Goal: Transaction & Acquisition: Obtain resource

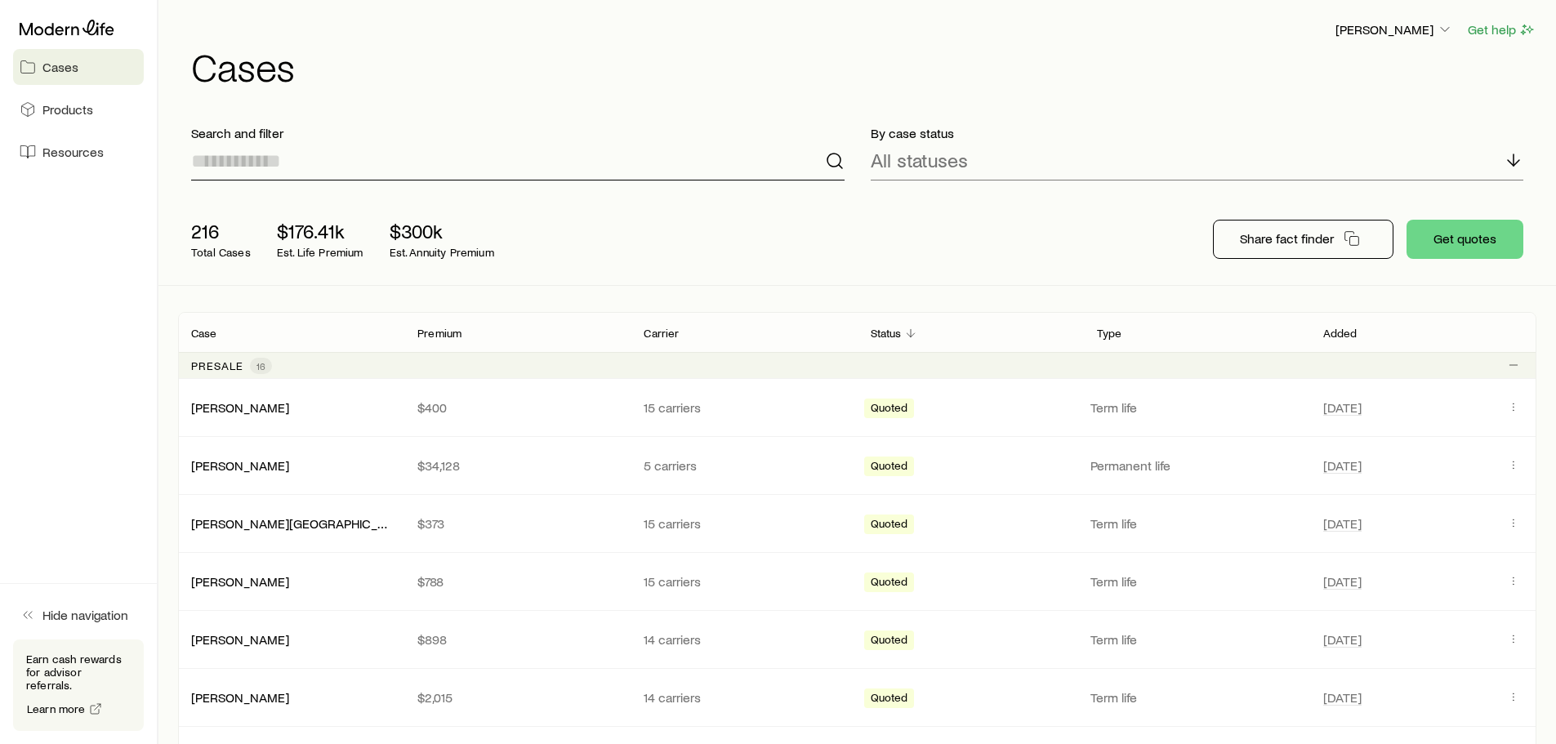
click at [421, 164] on input at bounding box center [517, 160] width 653 height 39
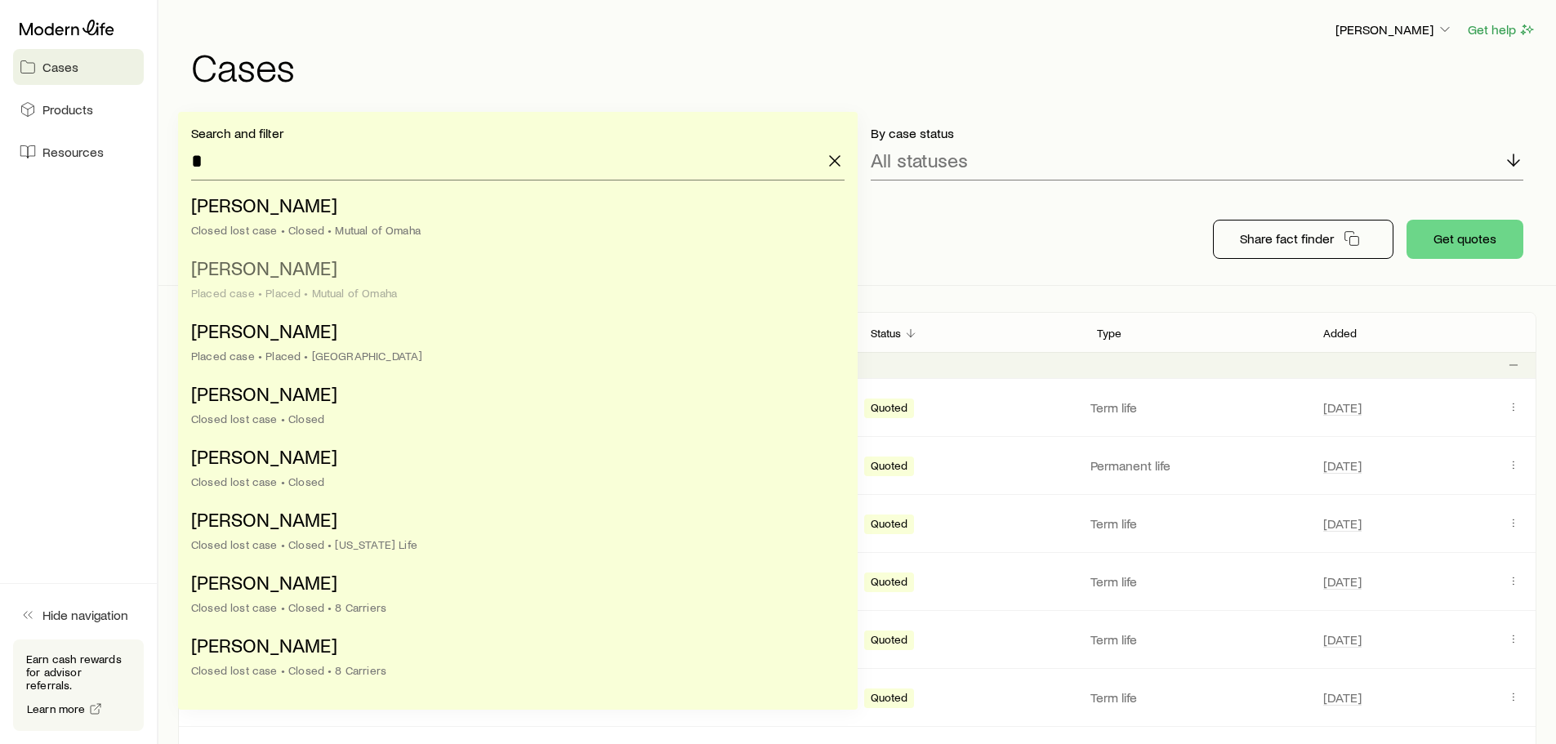
click at [375, 294] on div "Placed case • Placed • Mutual of Omaha" at bounding box center [512, 293] width 643 height 13
type input "**********"
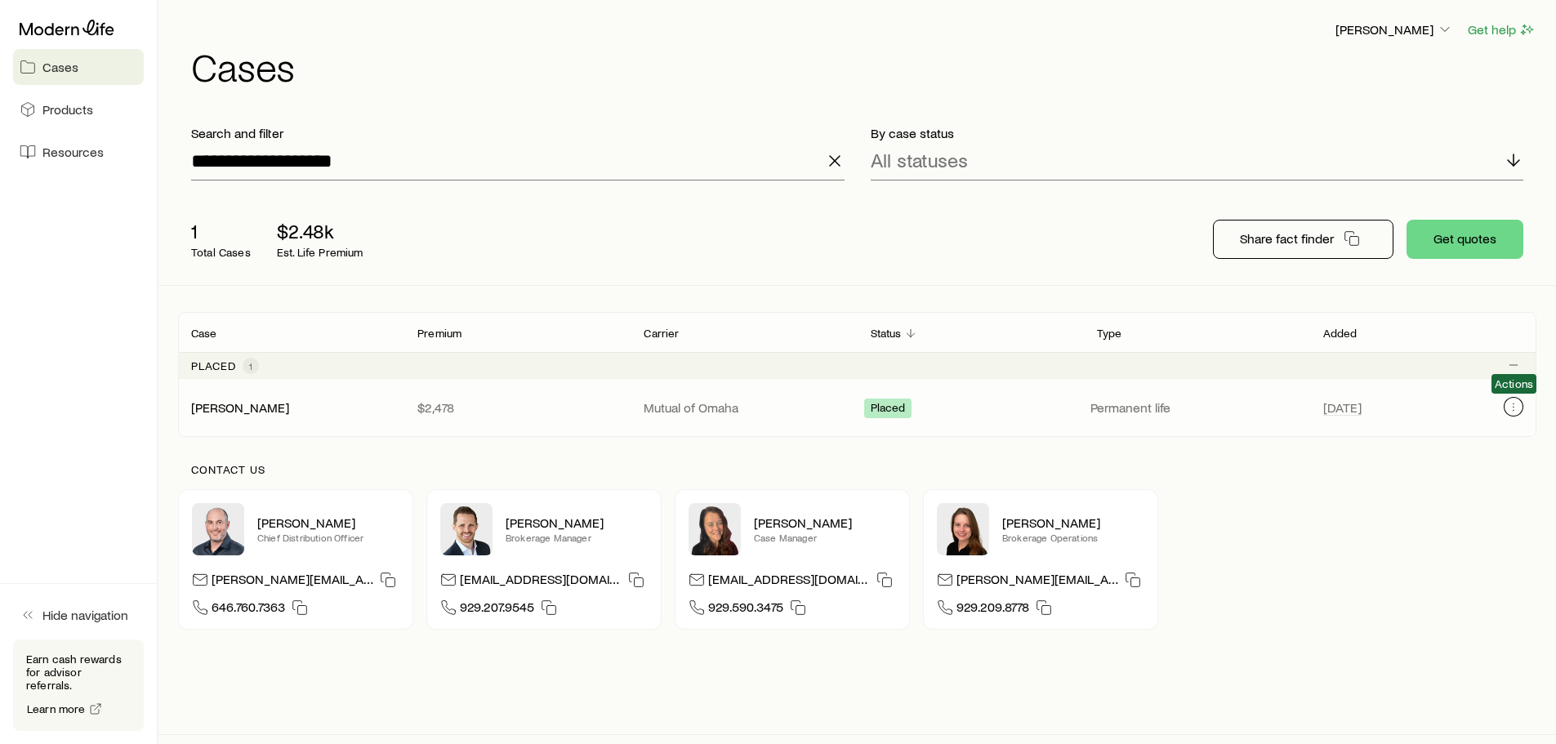
click at [1515, 407] on icon "Client cases" at bounding box center [1513, 406] width 13 height 13
click at [1512, 408] on icon "Client cases" at bounding box center [1513, 406] width 13 height 13
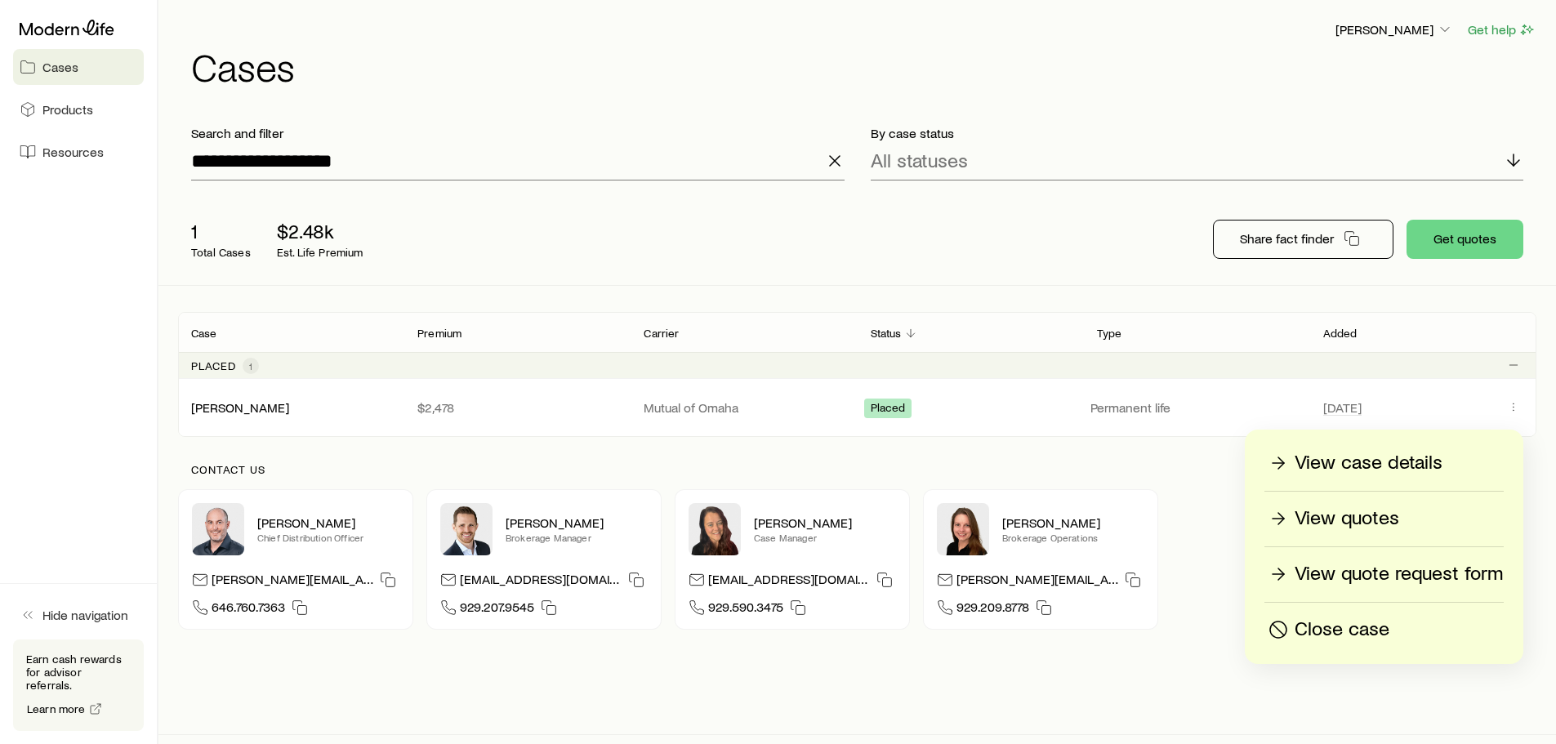
click at [1396, 515] on p "View quotes" at bounding box center [1346, 518] width 105 height 26
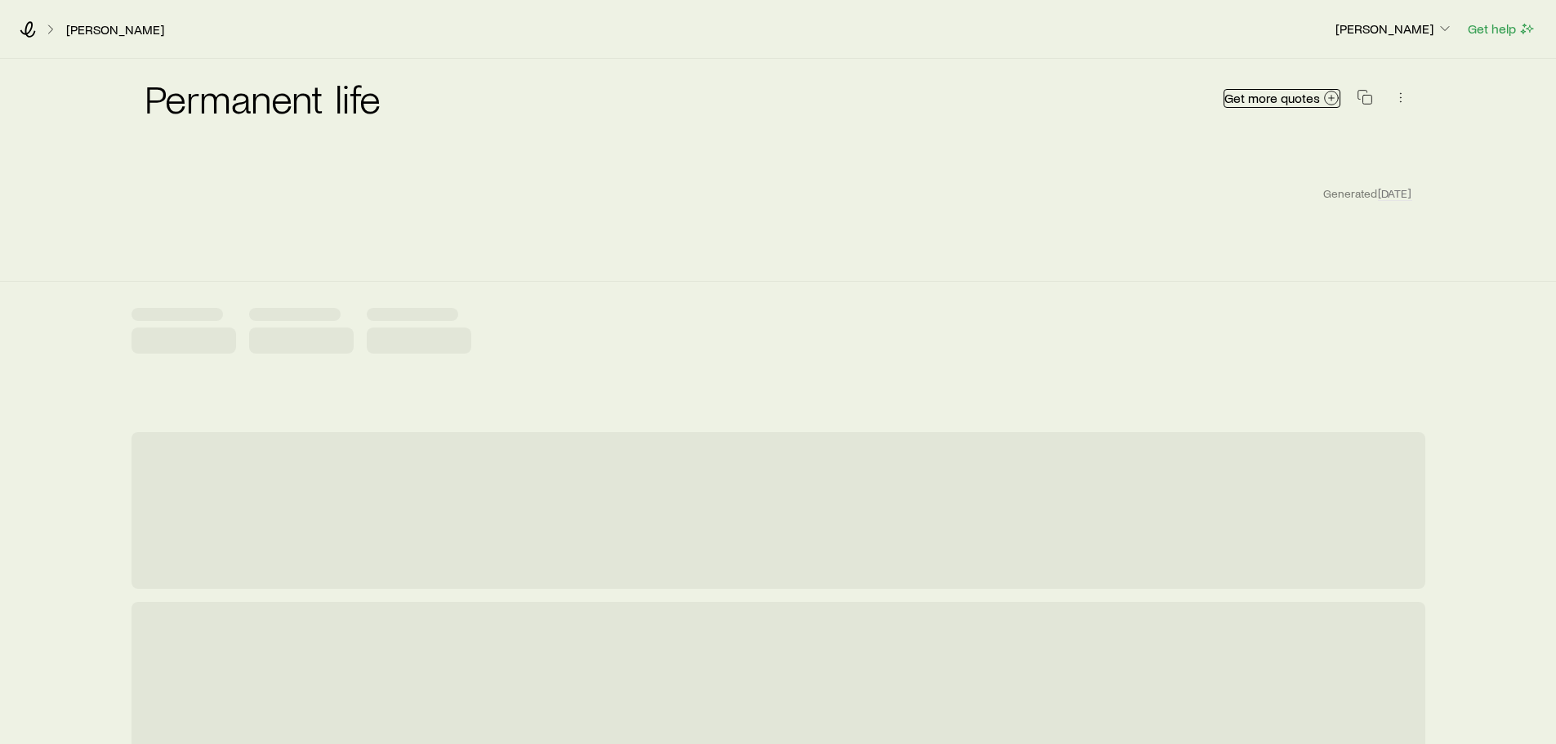
click at [1291, 103] on span "Get more quotes" at bounding box center [1272, 97] width 96 height 13
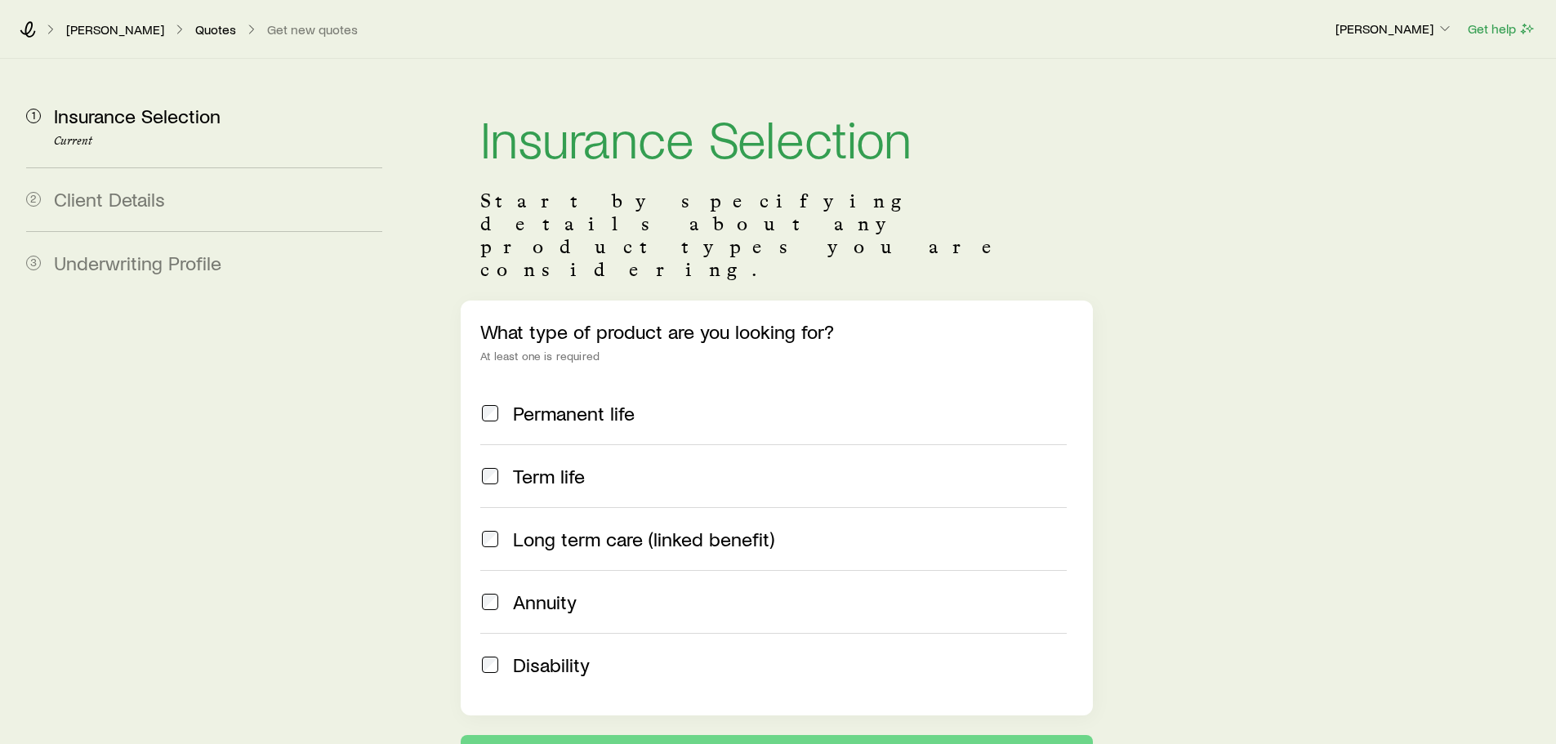
click at [552, 402] on span "Permanent life" at bounding box center [574, 413] width 122 height 23
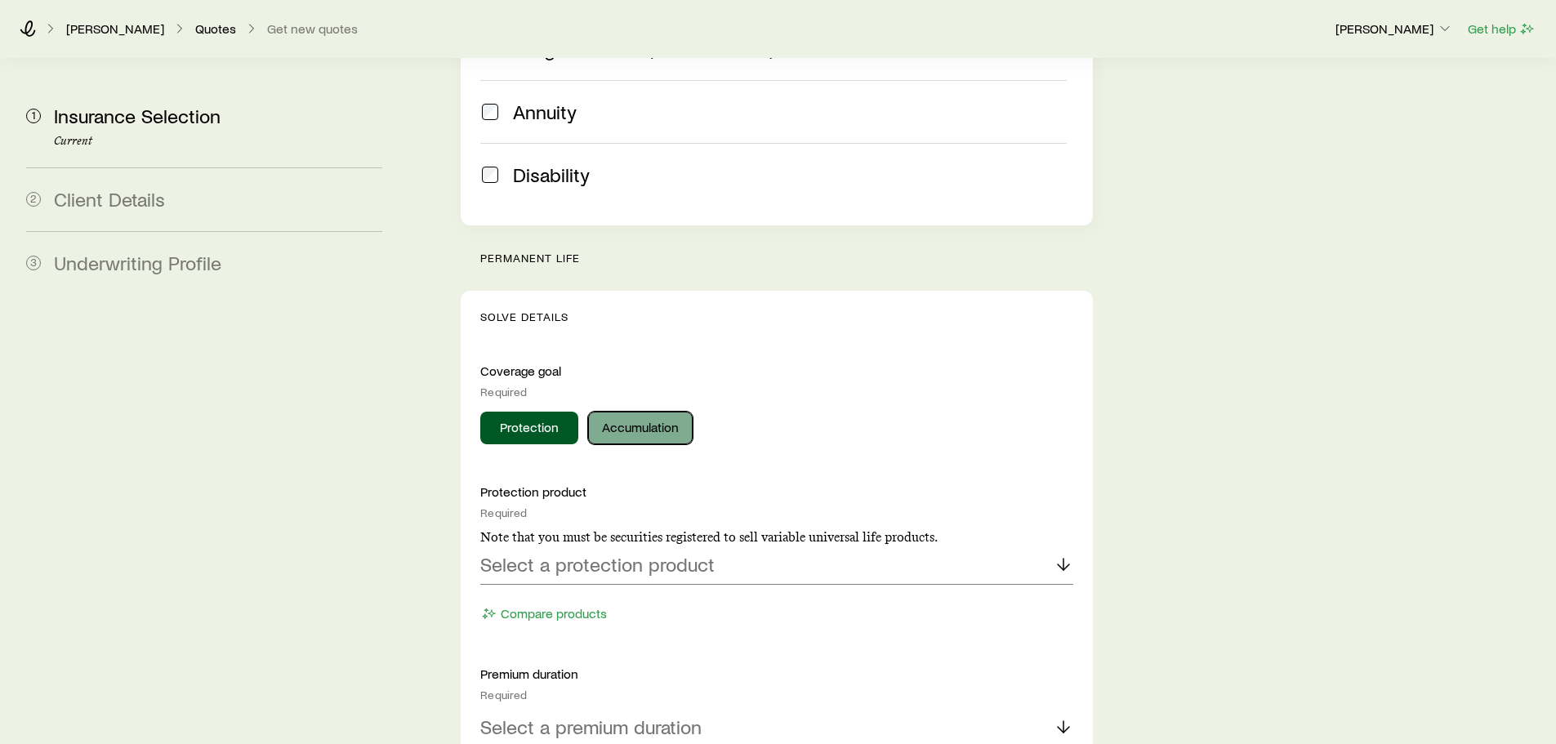
click at [628, 412] on button "Accumulation" at bounding box center [640, 428] width 105 height 33
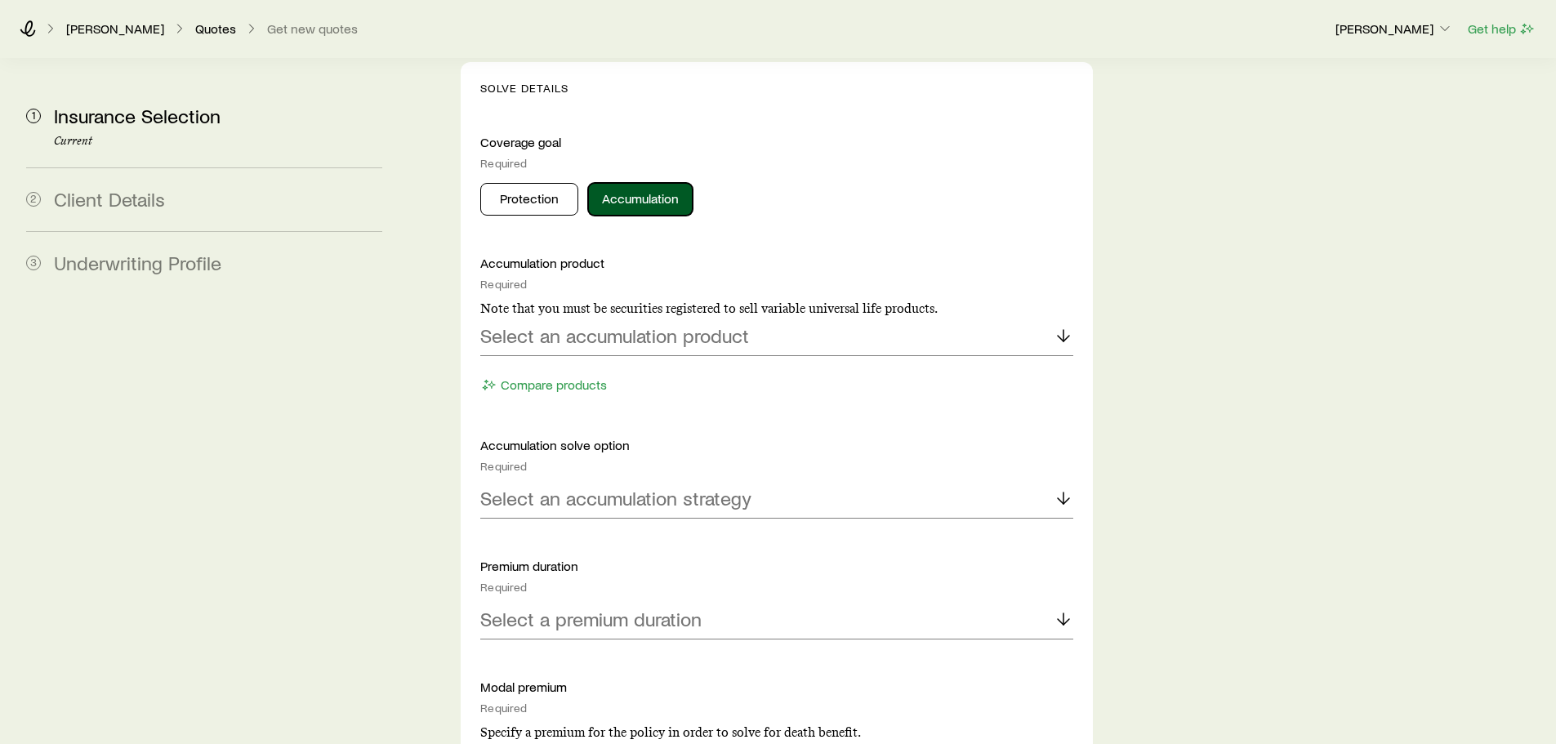
scroll to position [735, 0]
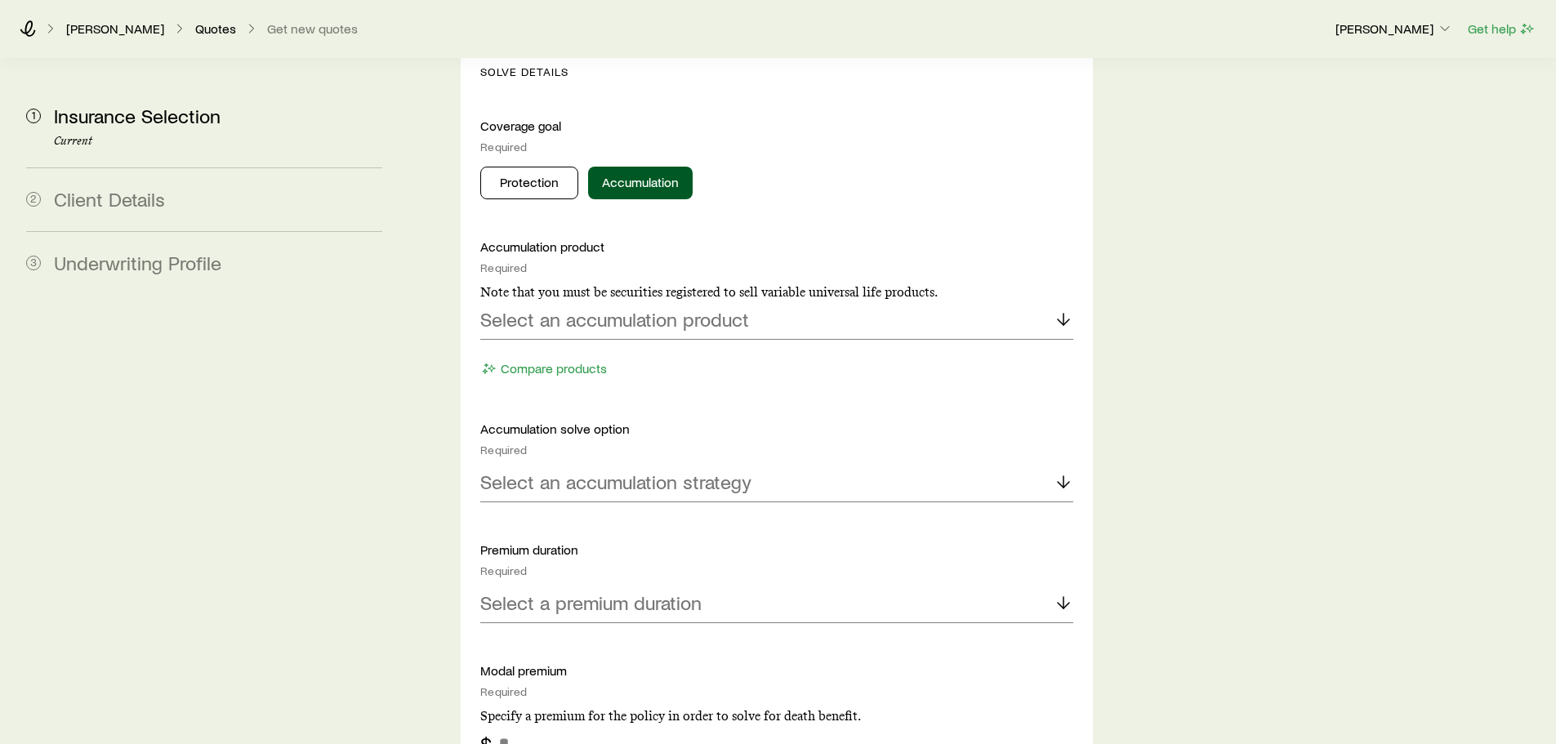
click at [607, 296] on div "Accumulation product Required Note that you must be securities registered to se…" at bounding box center [776, 309] width 592 height 143
click at [605, 308] on p "Select an accumulation product" at bounding box center [614, 319] width 269 height 23
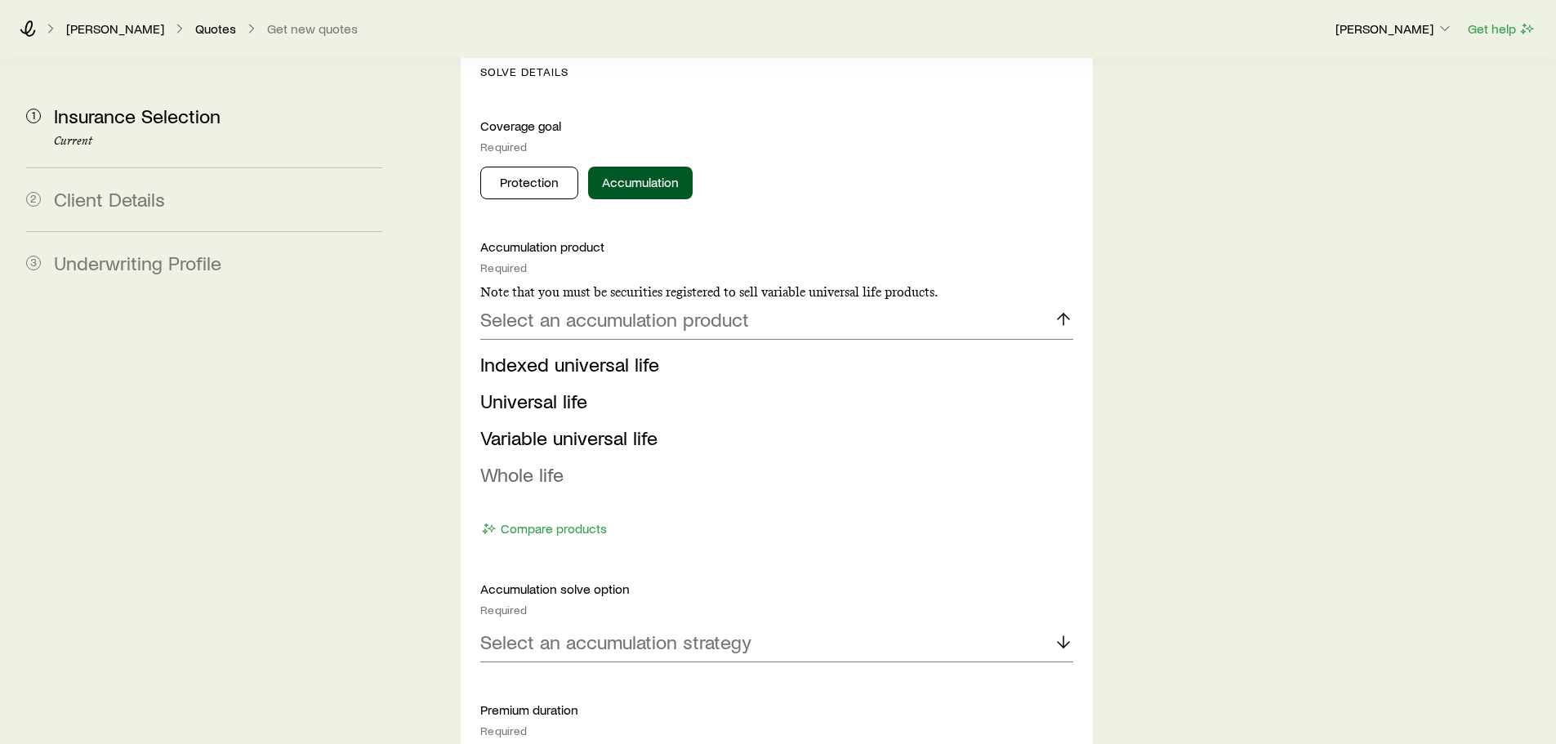
click at [530, 462] on span "Whole life" at bounding box center [521, 474] width 83 height 24
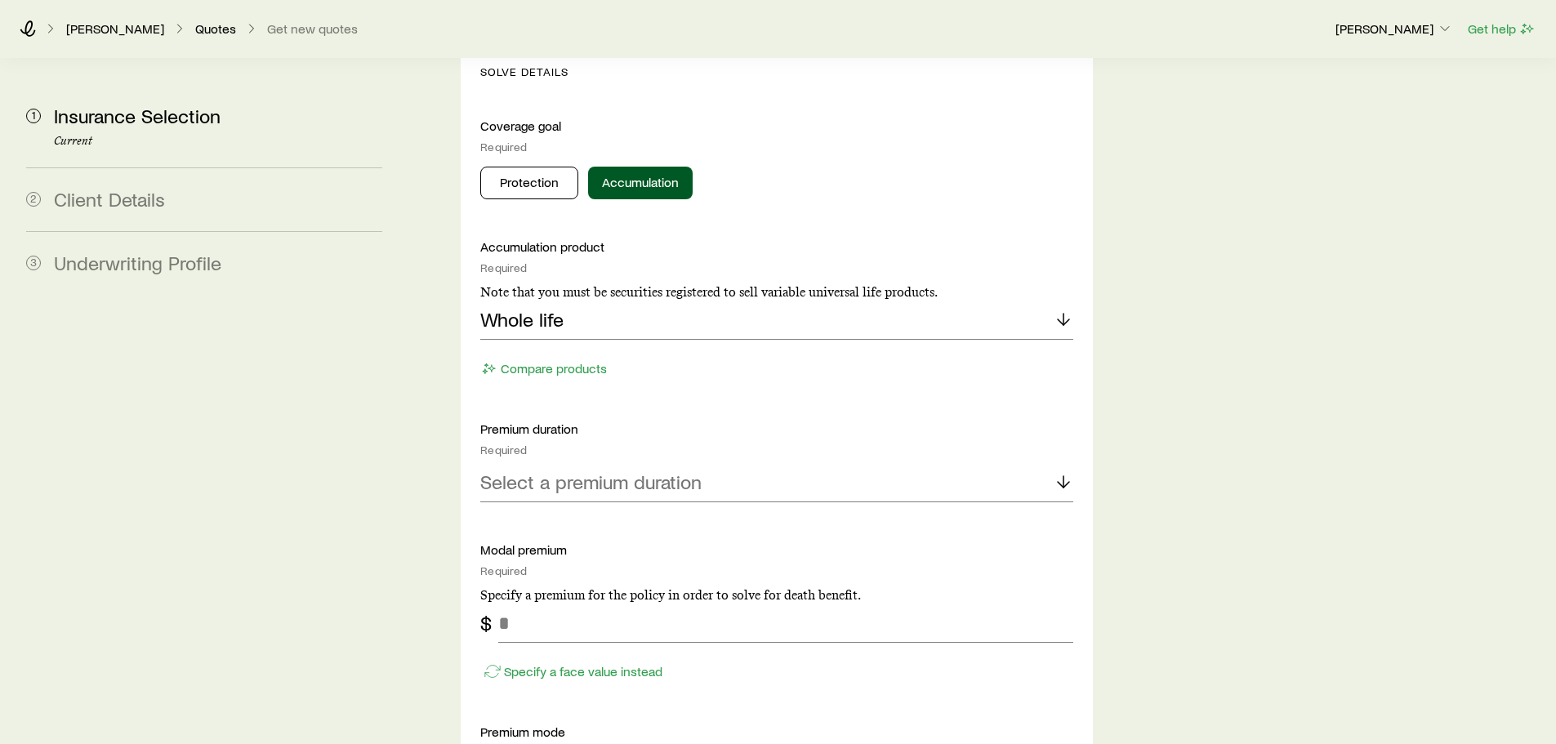
scroll to position [898, 0]
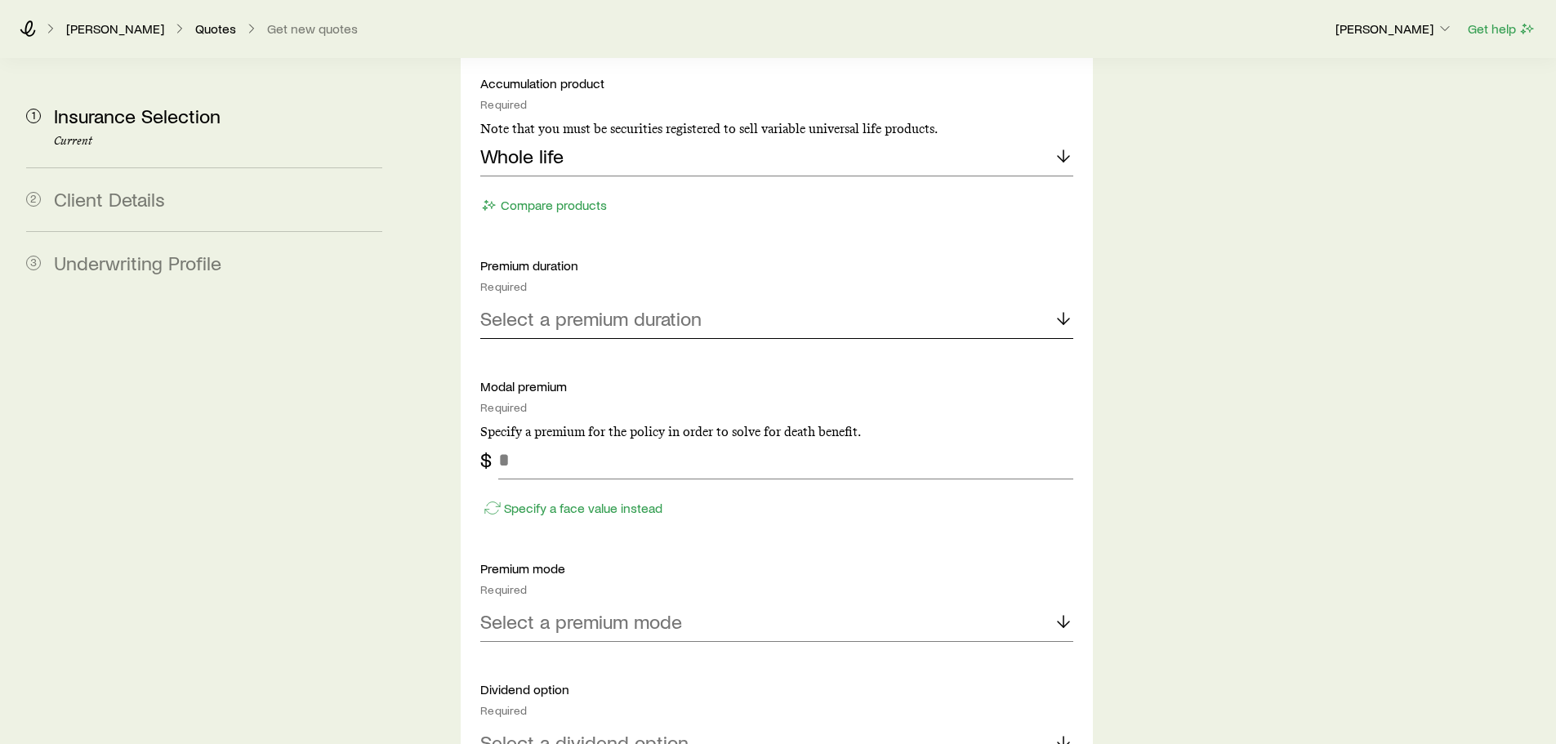
click at [608, 307] on p "Select a premium duration" at bounding box center [590, 318] width 221 height 23
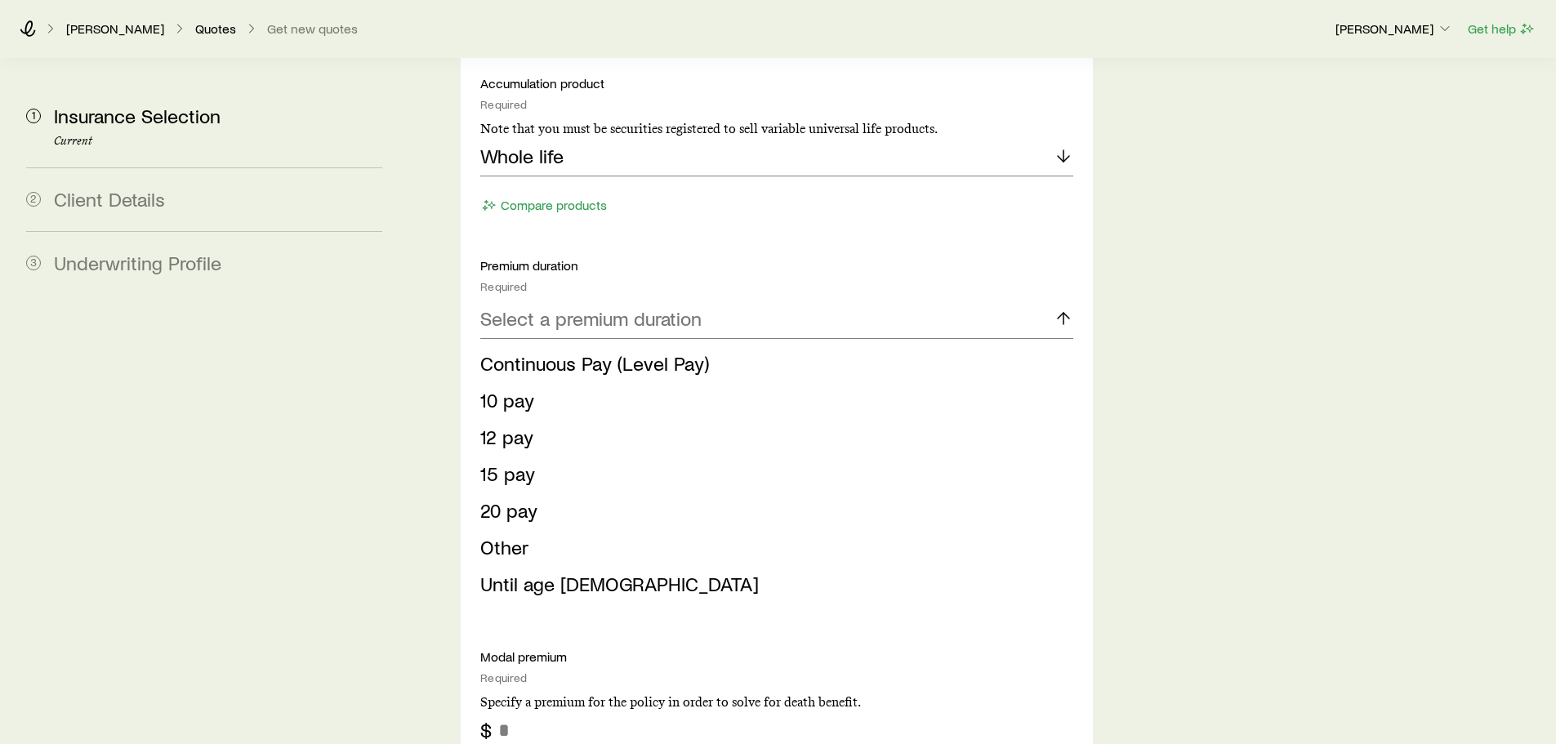
click at [554, 382] on li "10 pay" at bounding box center [771, 400] width 582 height 37
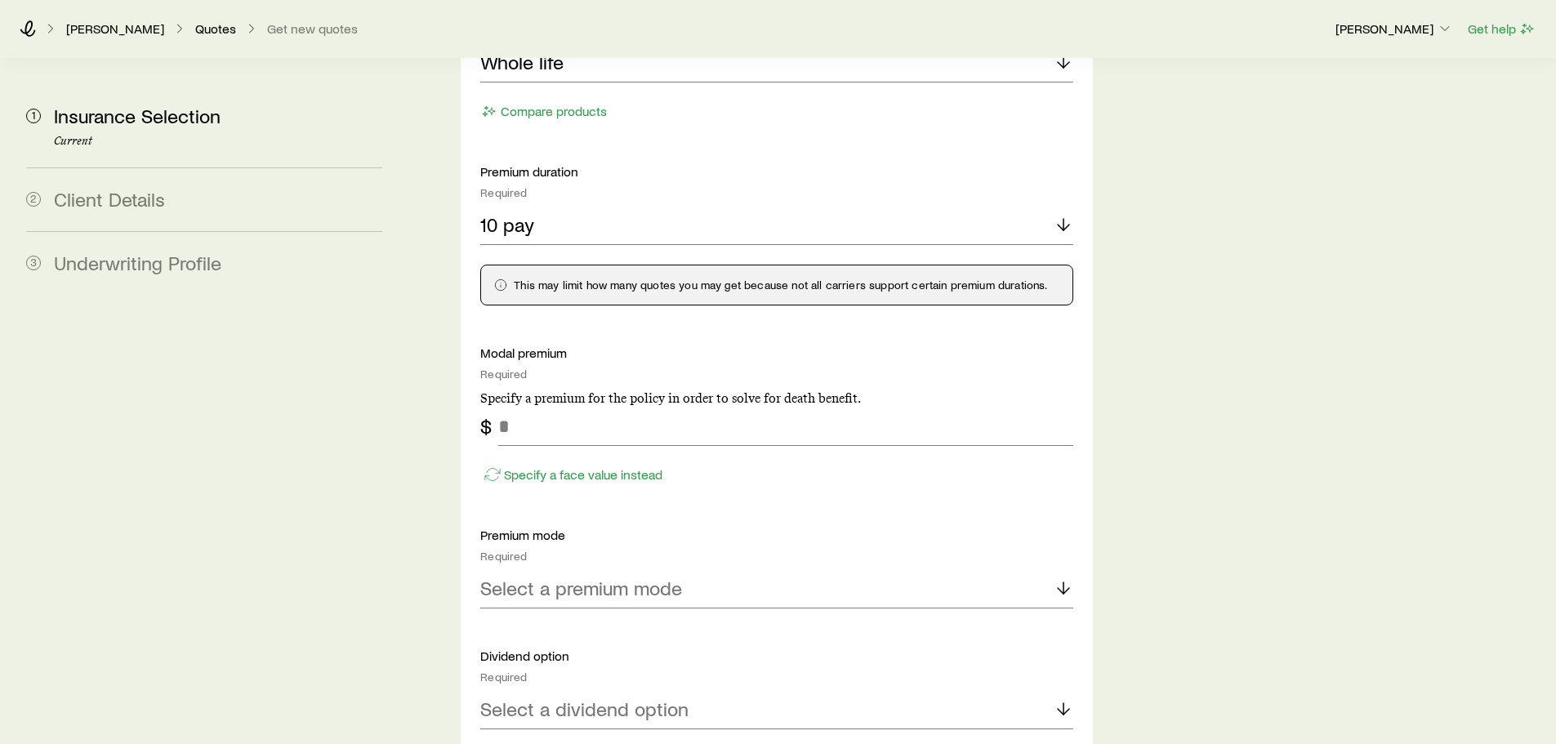
scroll to position [1225, 0]
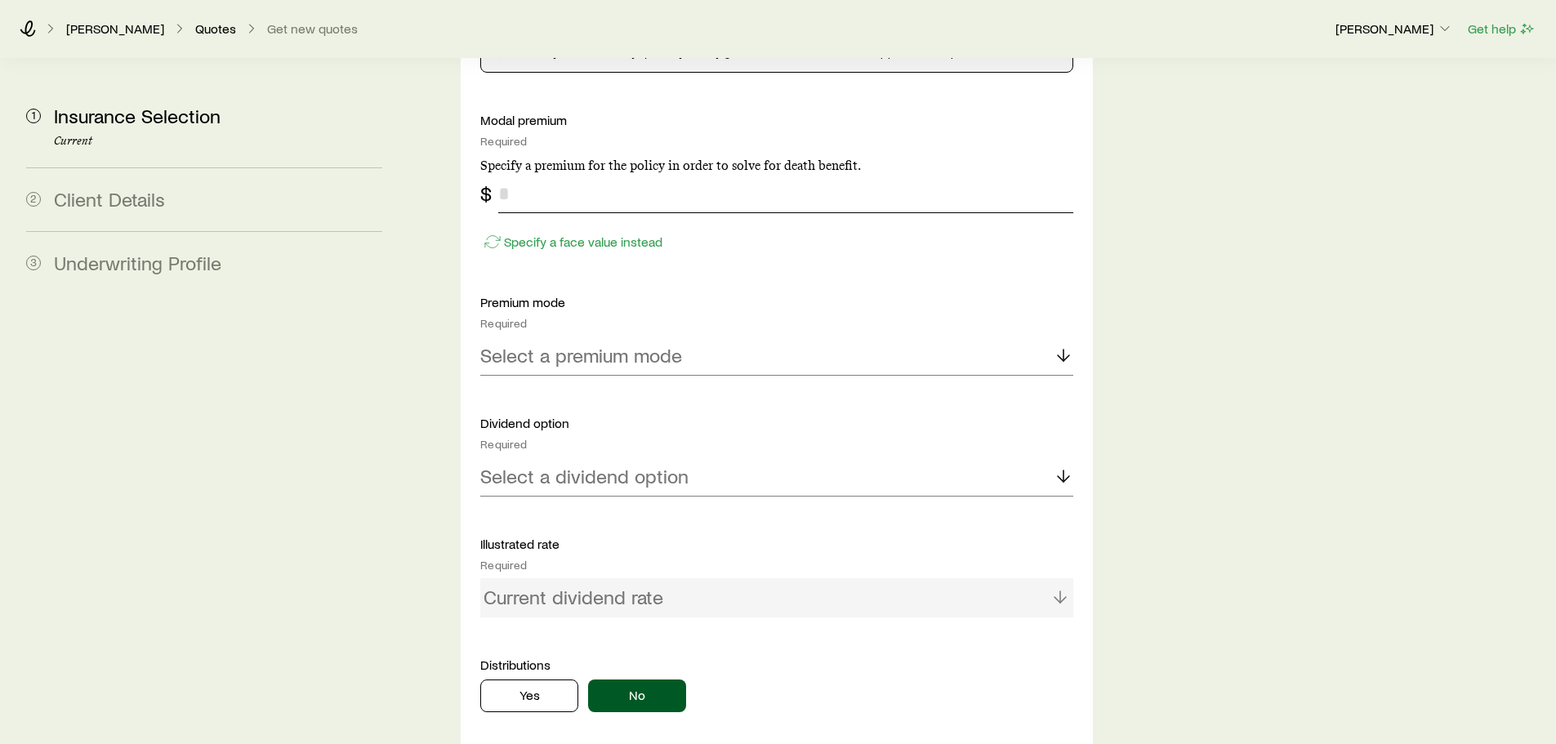
click at [548, 174] on input "tel" at bounding box center [785, 193] width 574 height 39
type input "******"
click at [594, 332] on div "Accumulation product Required Note that you must be securities registered to se…" at bounding box center [776, 311] width 592 height 1126
click at [592, 344] on p "Select a premium mode" at bounding box center [581, 355] width 202 height 23
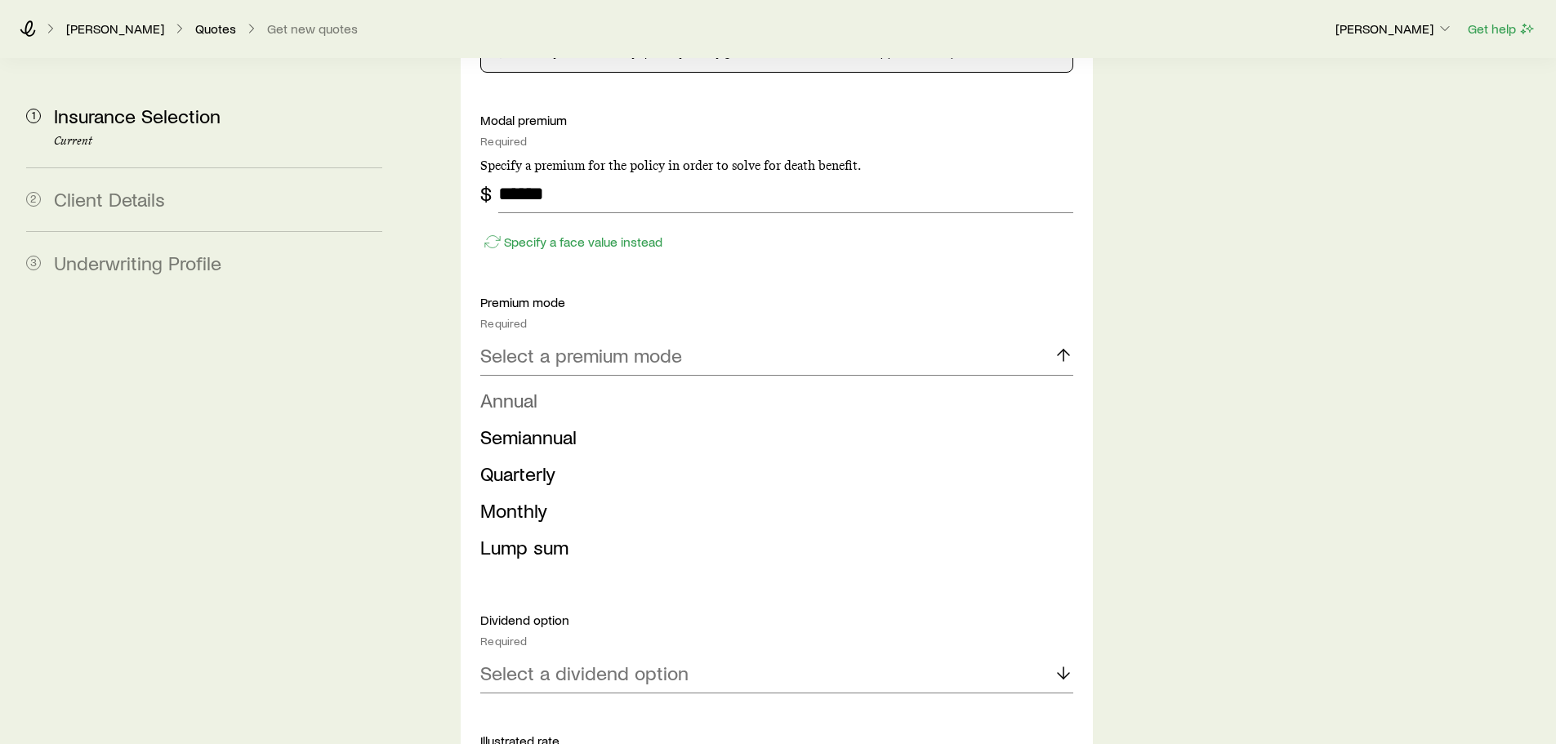
click at [582, 382] on li "Annual" at bounding box center [771, 400] width 582 height 37
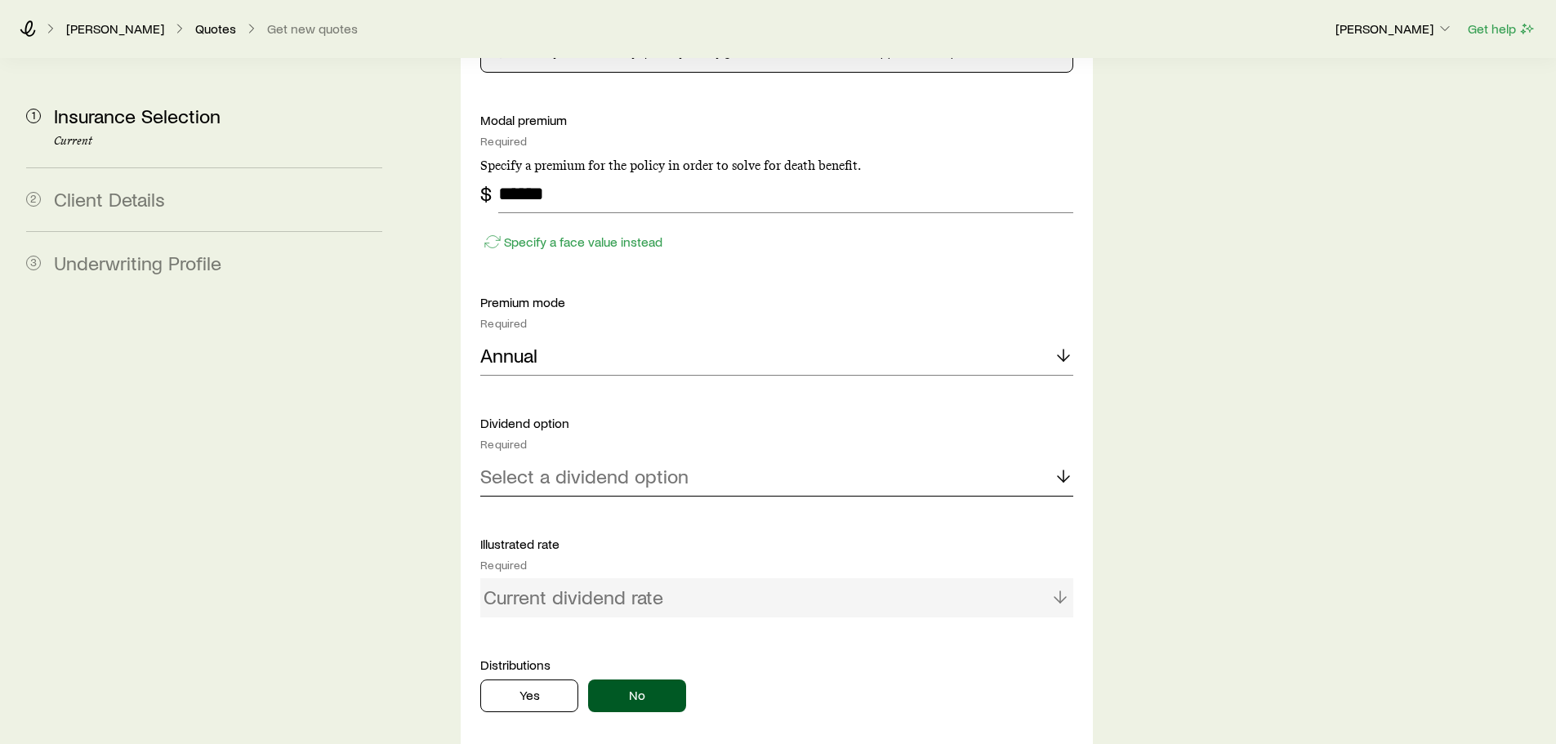
click at [562, 465] on p "Select a dividend option" at bounding box center [584, 476] width 208 height 23
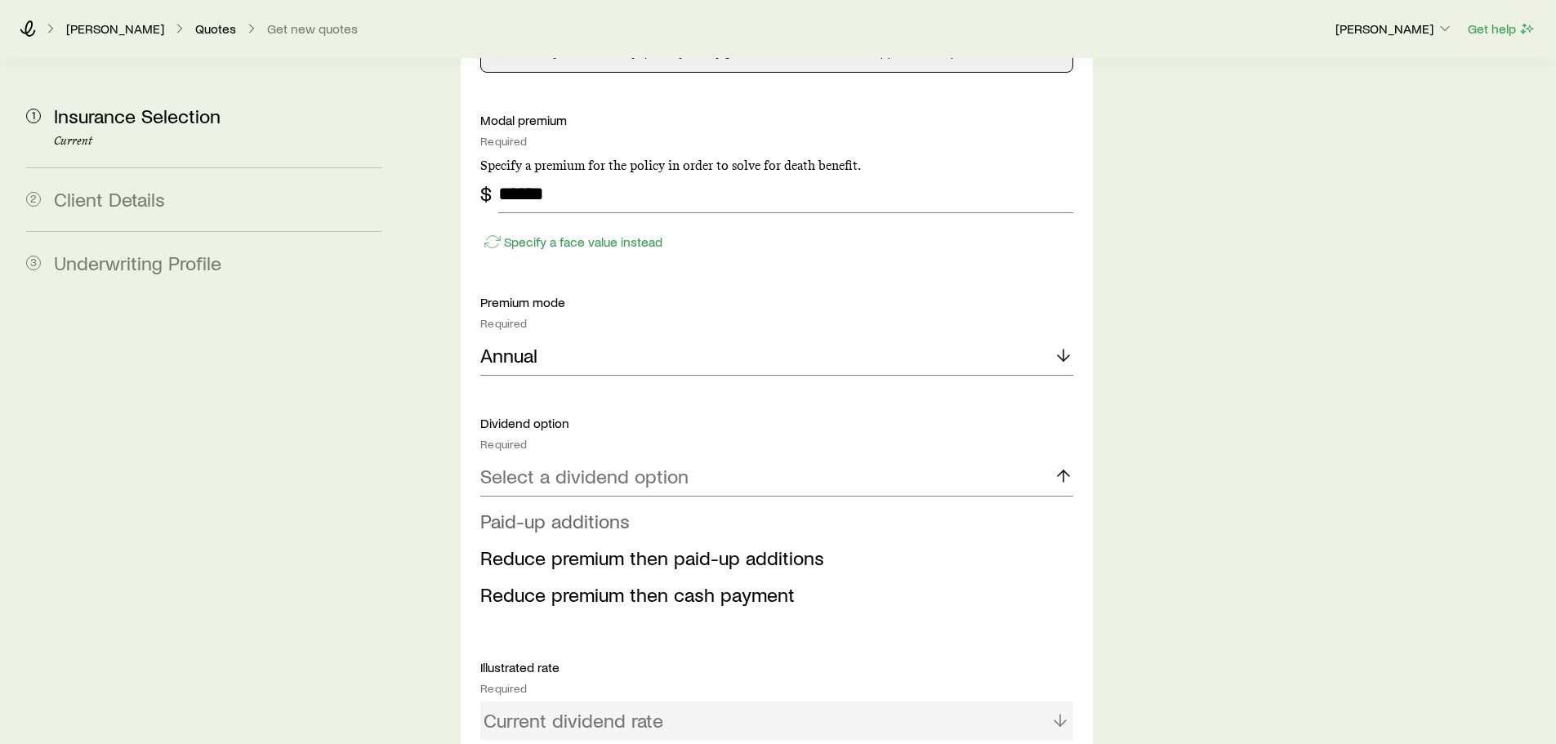
click at [558, 509] on span "Paid-up additions" at bounding box center [554, 521] width 149 height 24
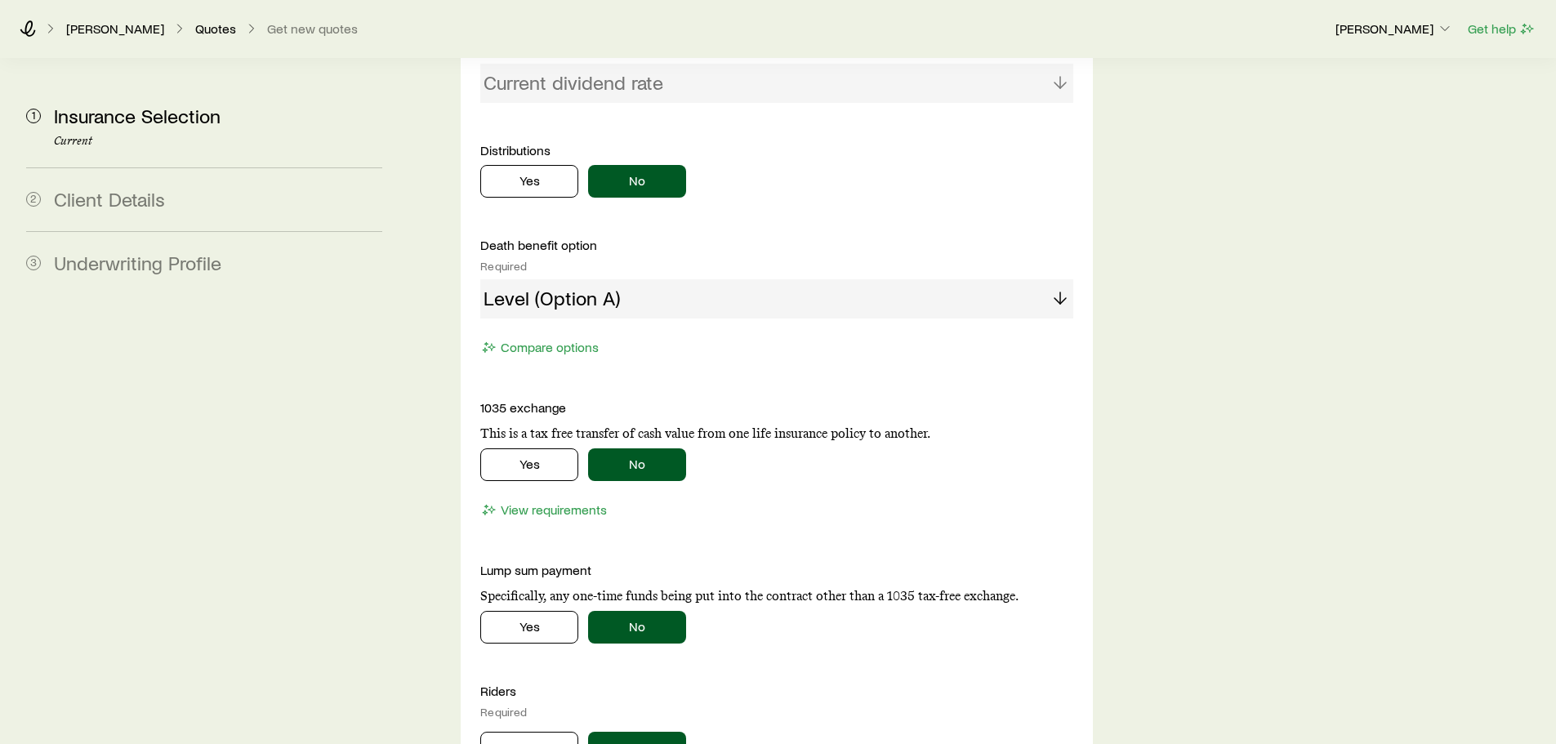
scroll to position [1797, 0]
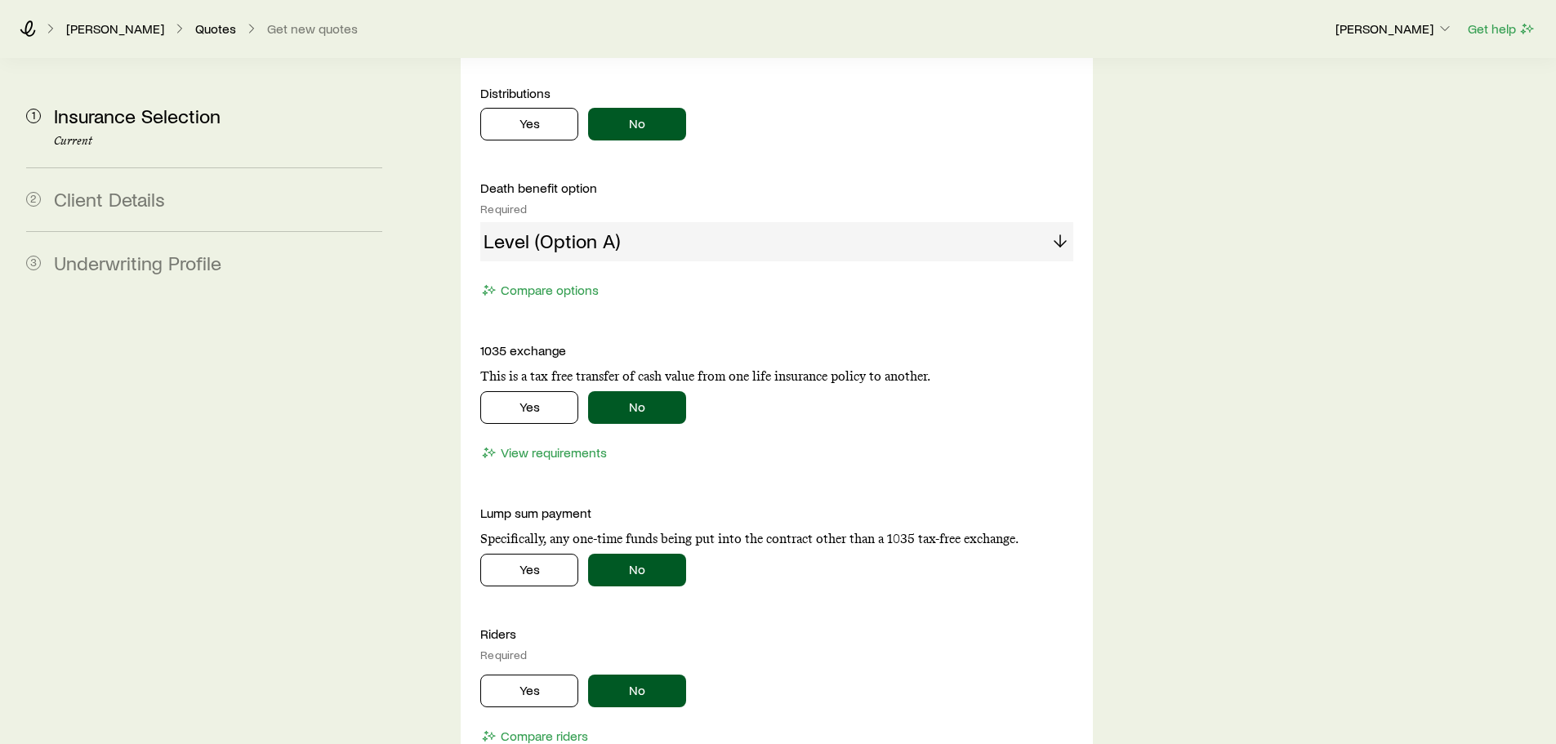
click at [635, 222] on div "Level (Option A)" at bounding box center [776, 241] width 592 height 39
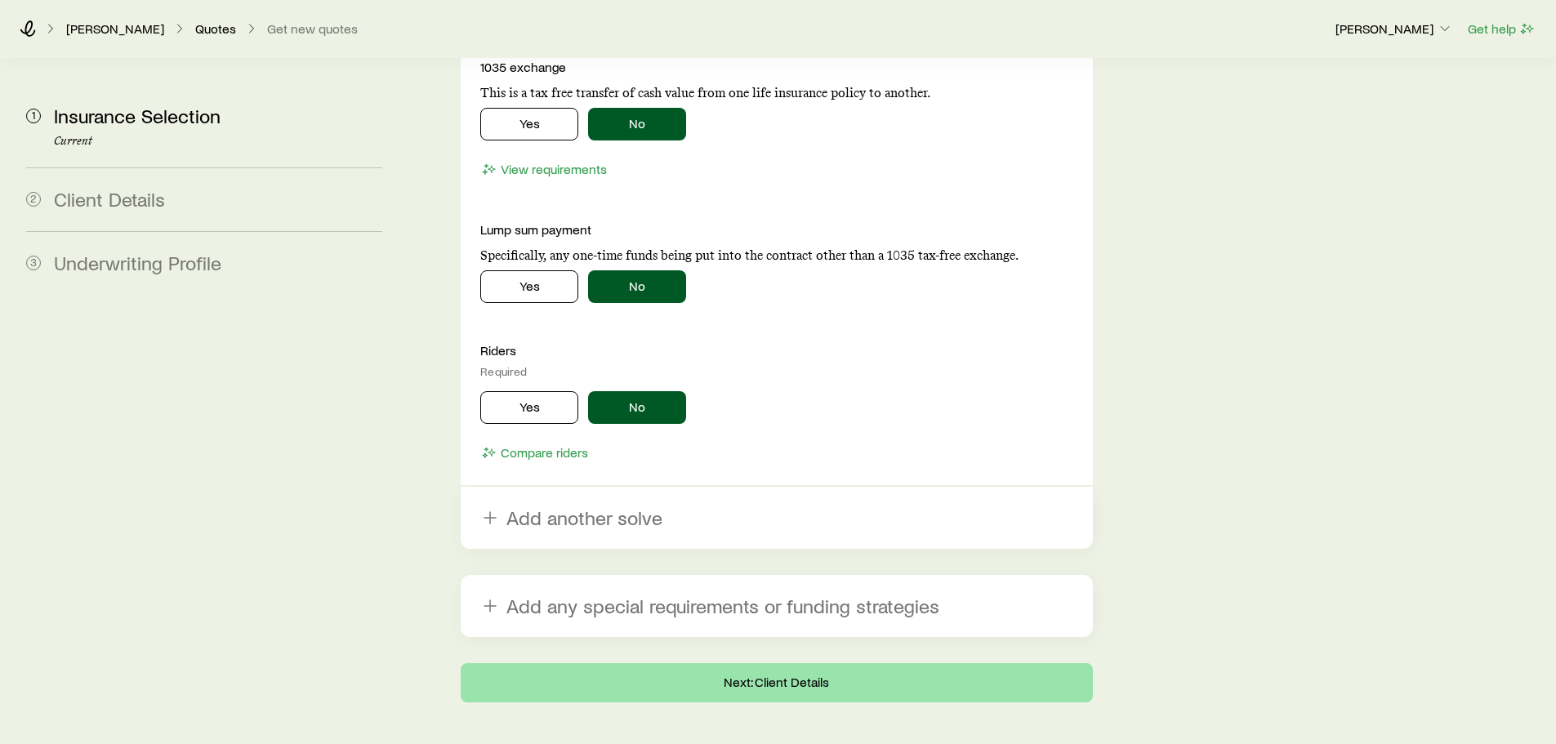
scroll to position [2085, 0]
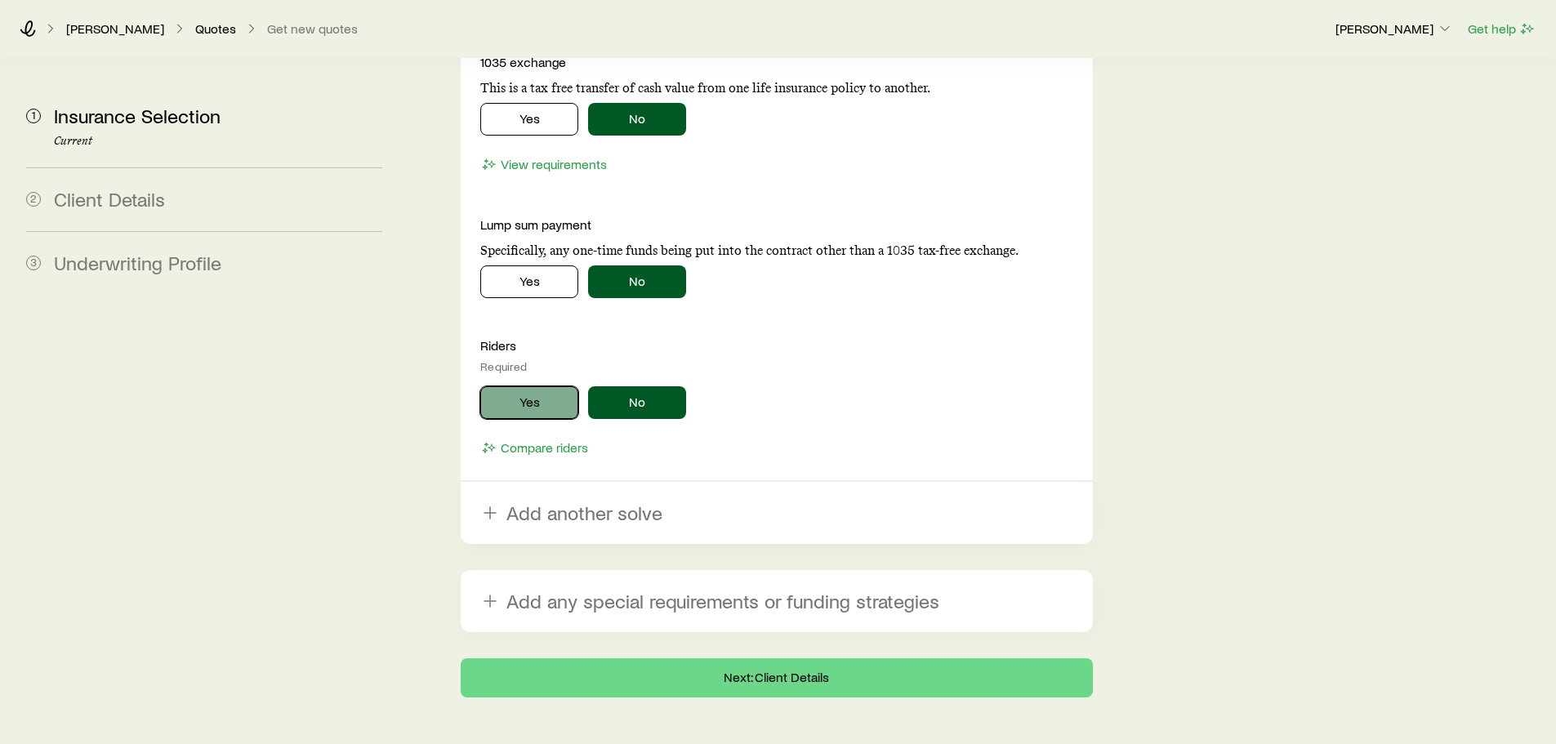
click at [539, 386] on button "Yes" at bounding box center [529, 402] width 98 height 33
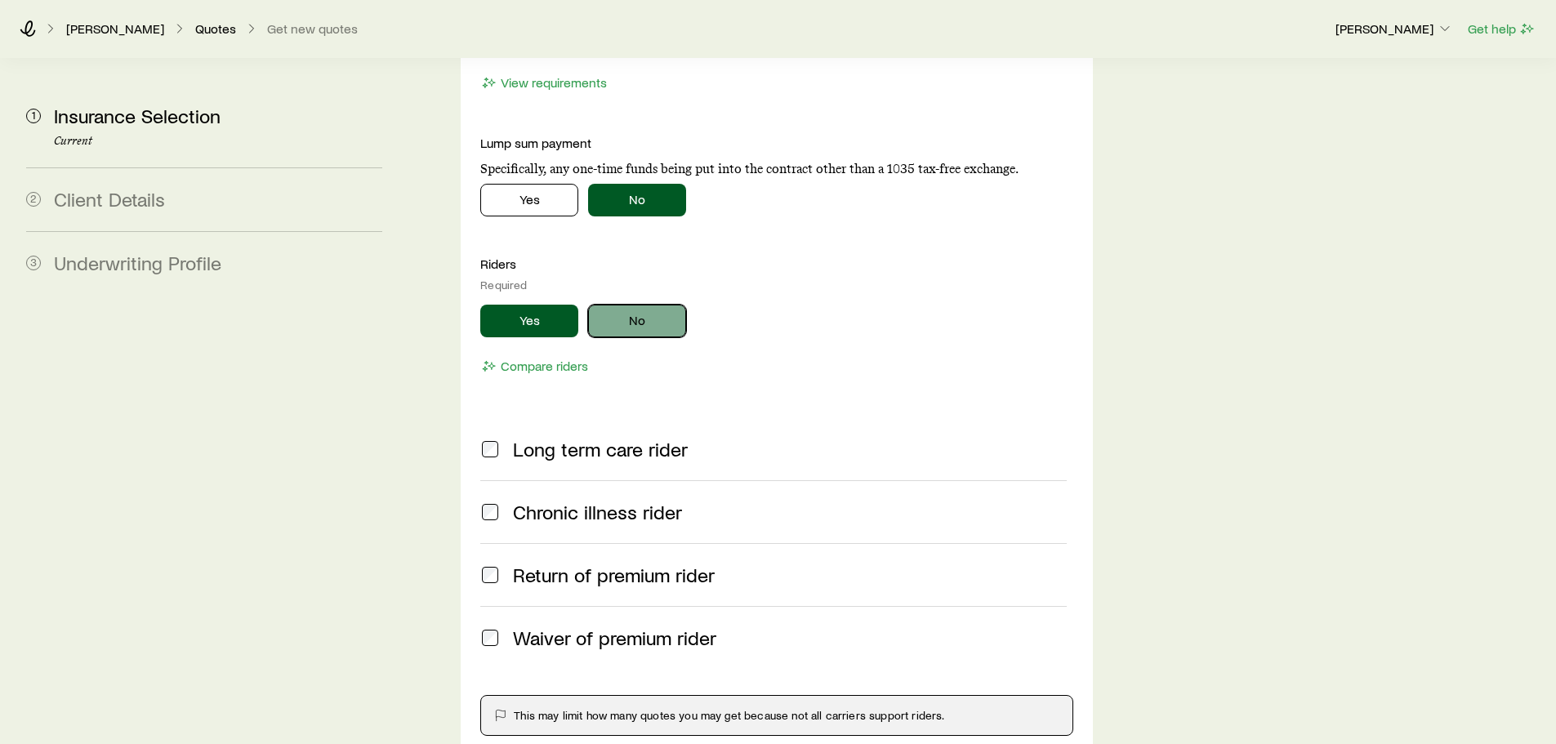
click at [597, 305] on button "No" at bounding box center [637, 321] width 98 height 33
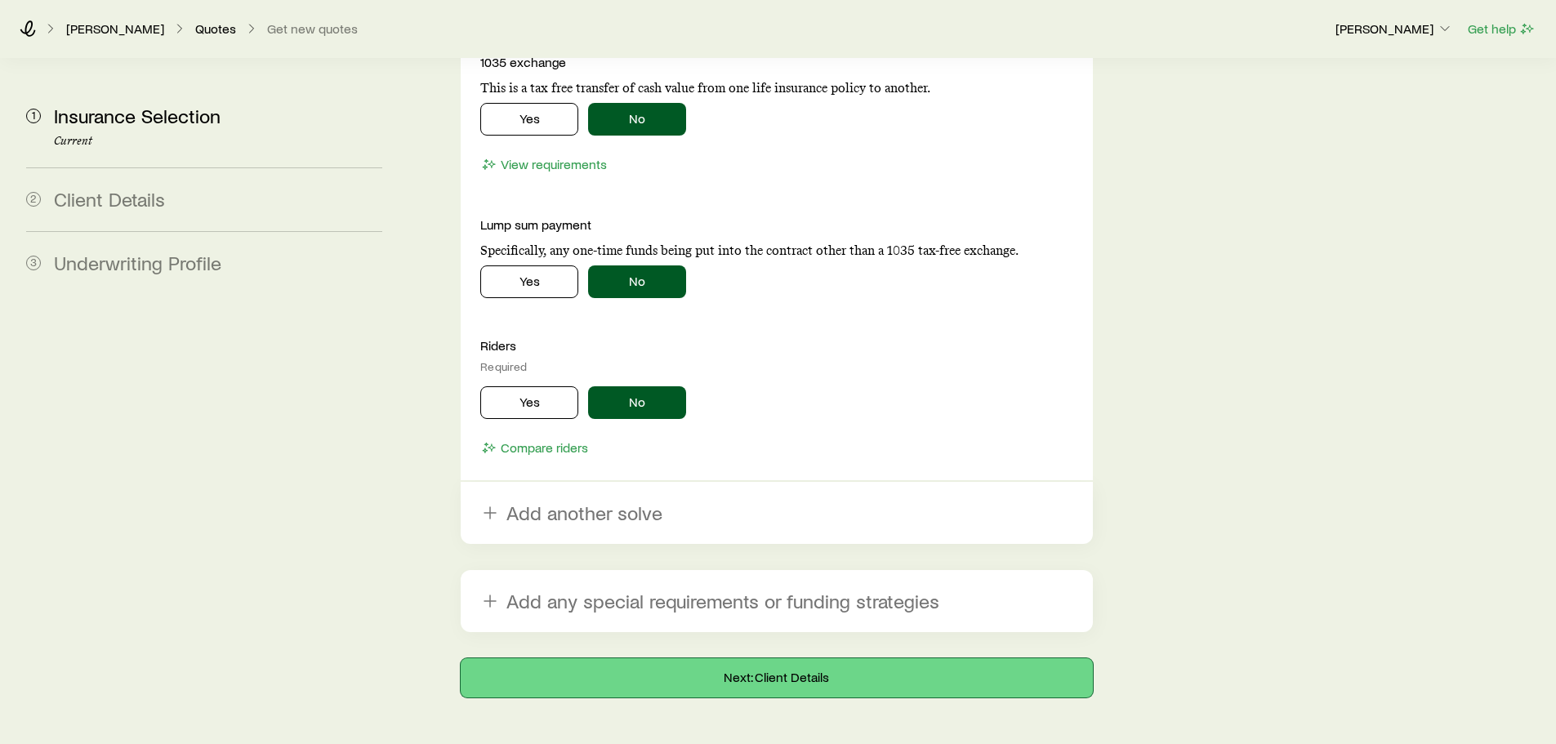
click at [749, 658] on button "Next: Client Details" at bounding box center [776, 677] width 631 height 39
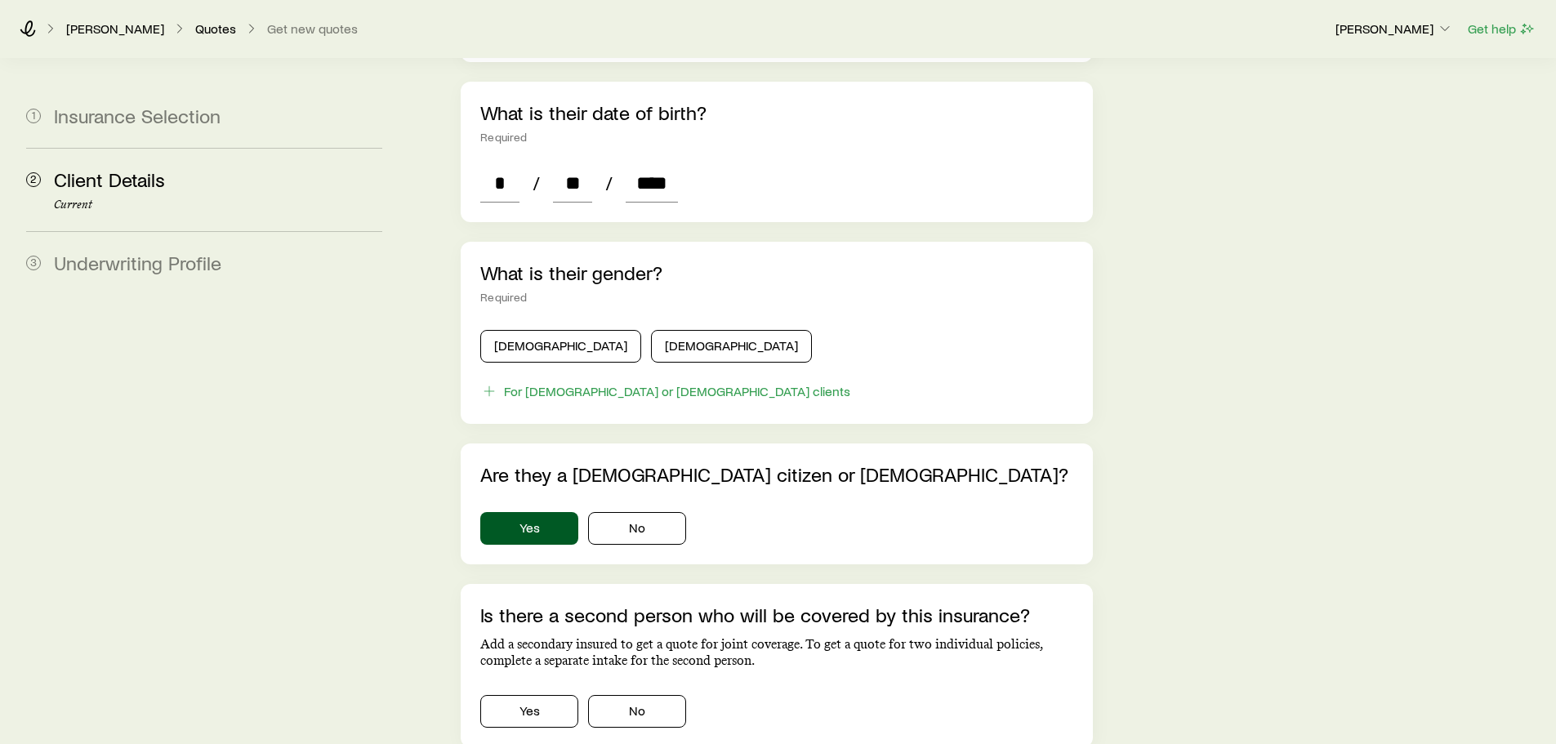
scroll to position [951, 0]
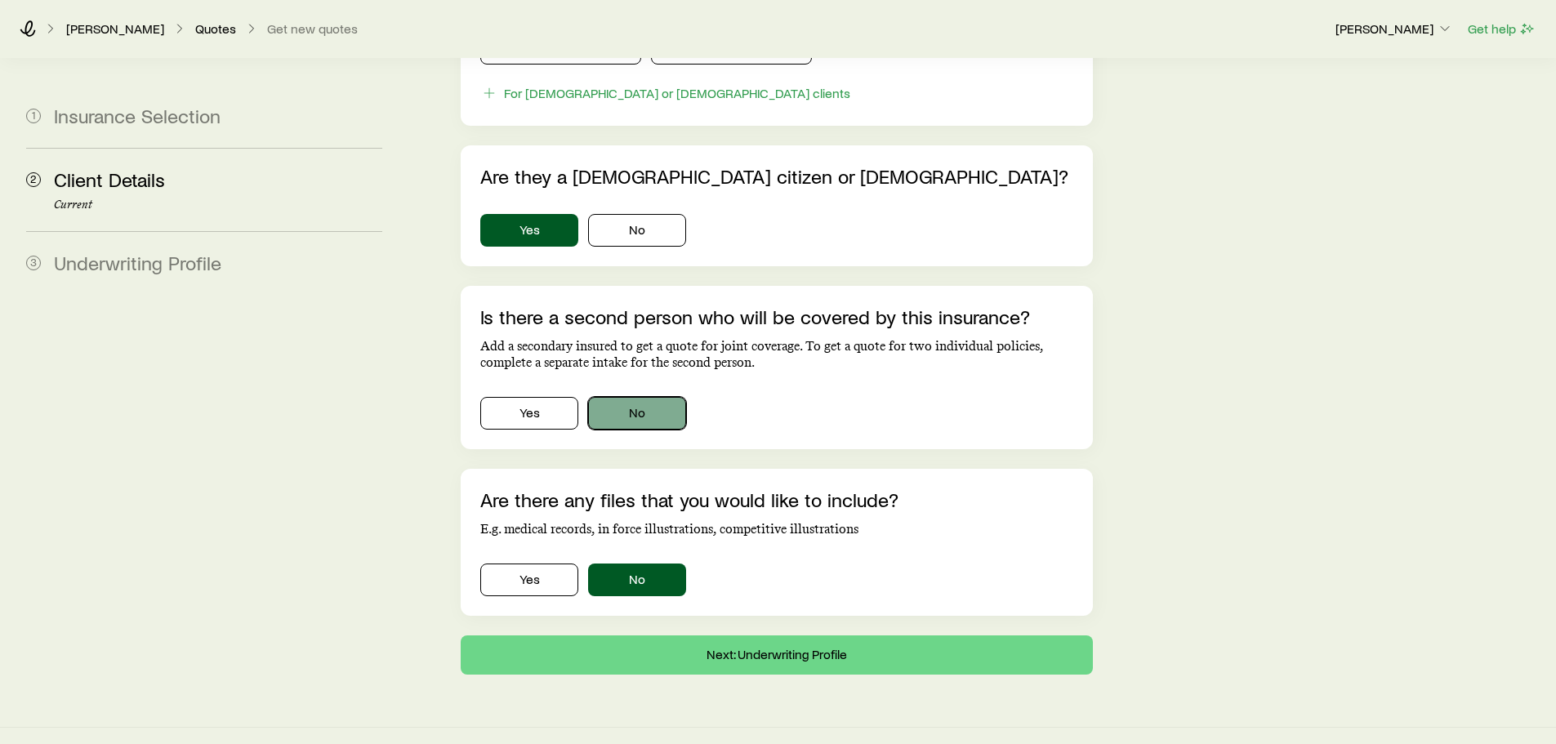
click at [631, 397] on button "No" at bounding box center [637, 413] width 98 height 33
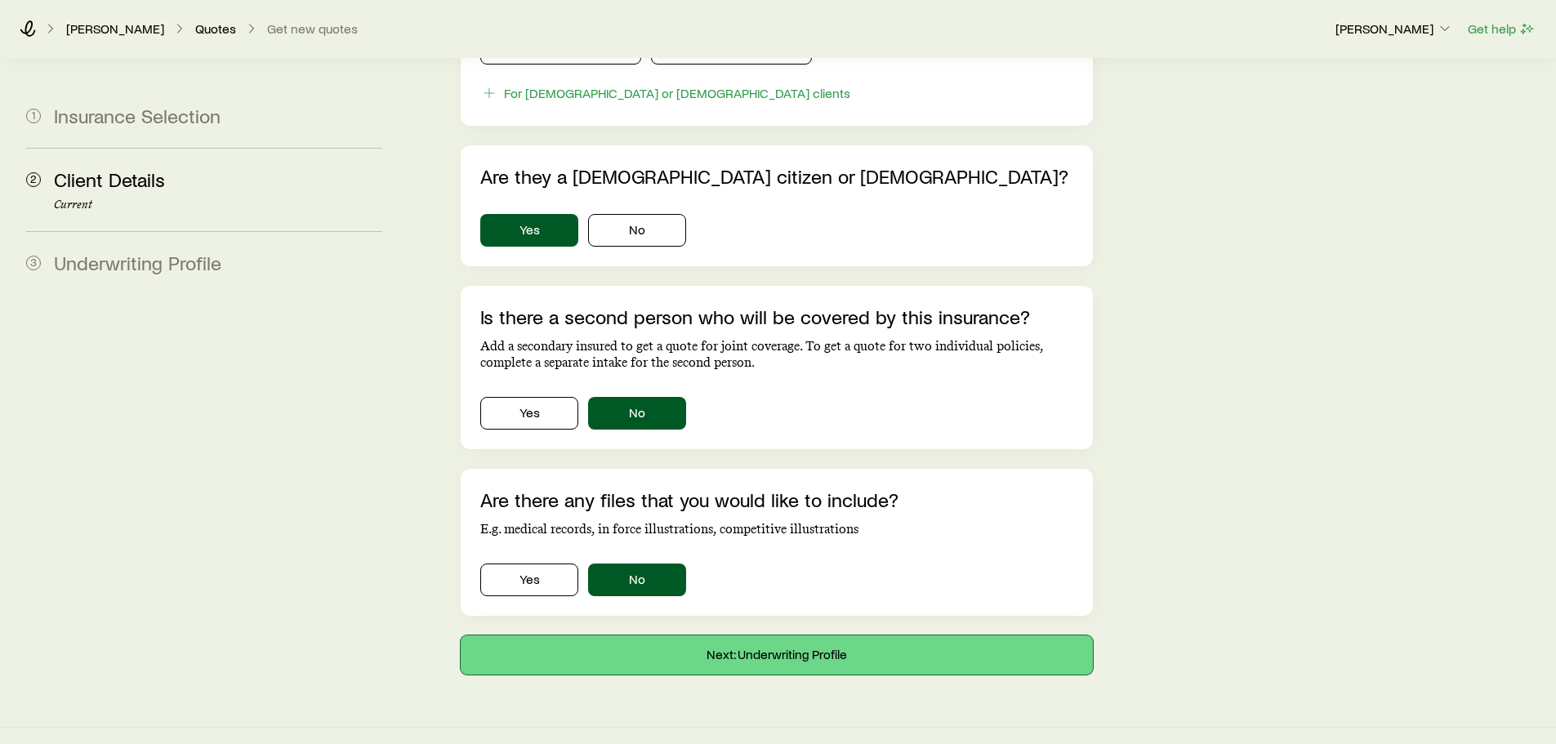
click at [703, 643] on button "Next: Underwriting Profile" at bounding box center [776, 654] width 631 height 39
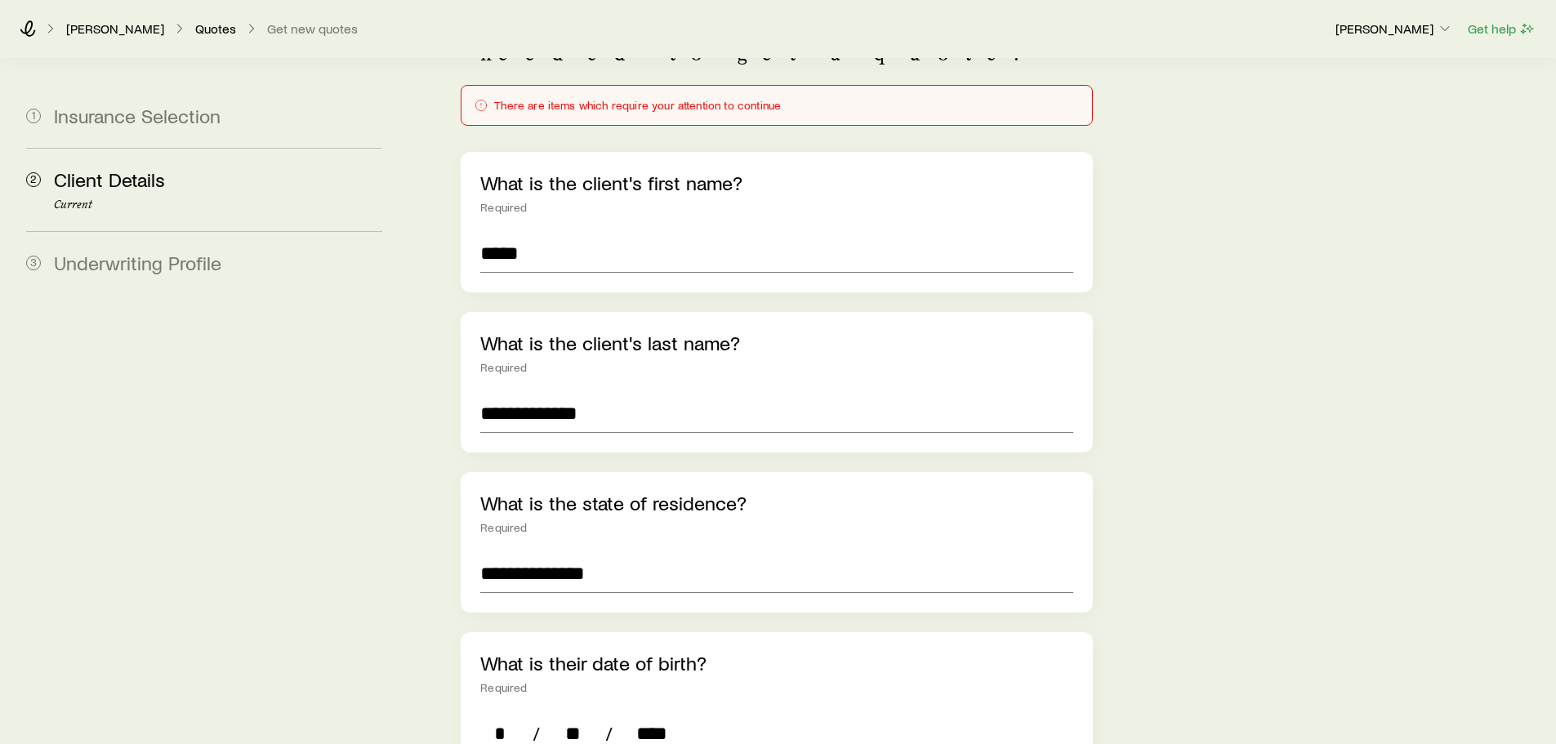
scroll to position [490, 0]
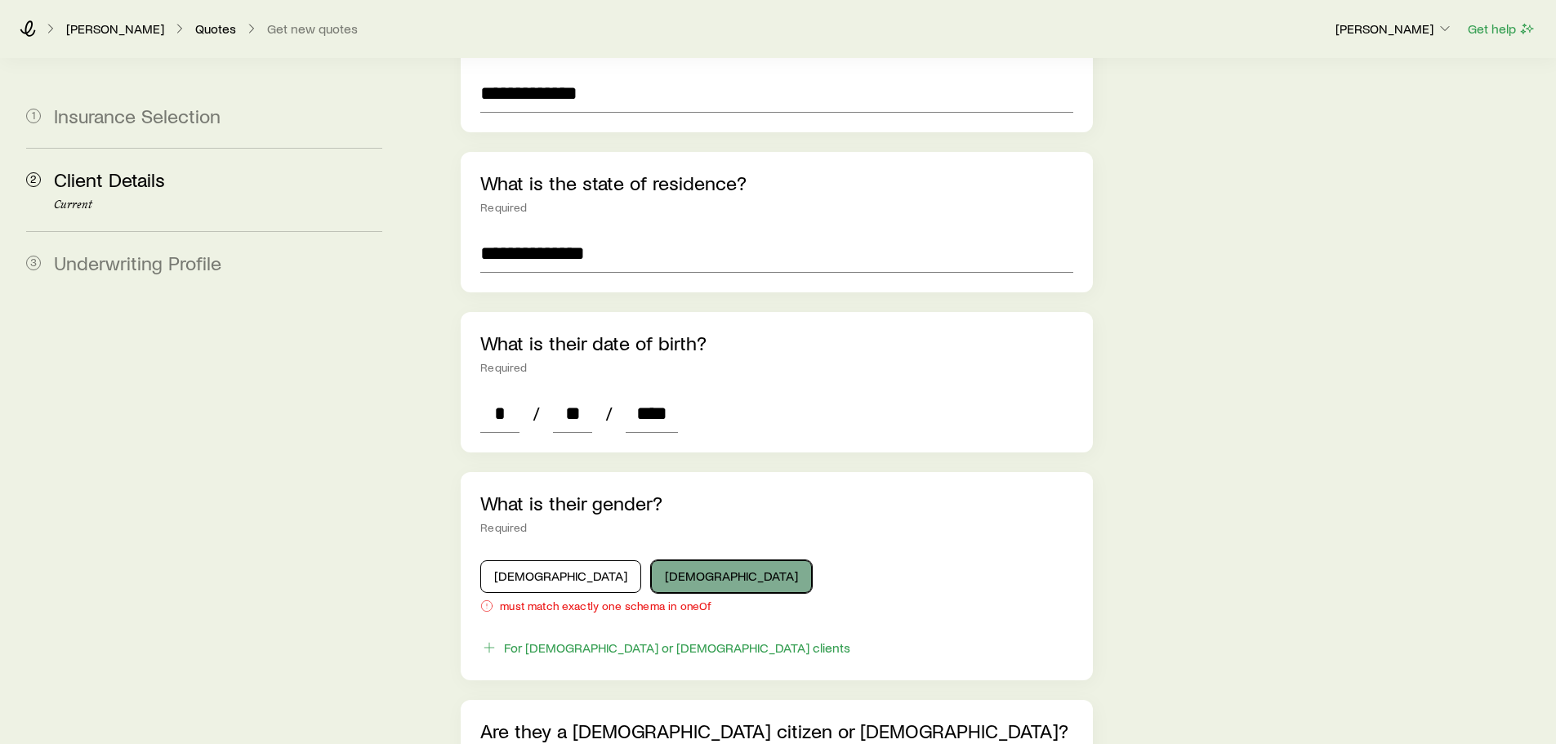
click at [651, 560] on button "[DEMOGRAPHIC_DATA]" at bounding box center [731, 576] width 161 height 33
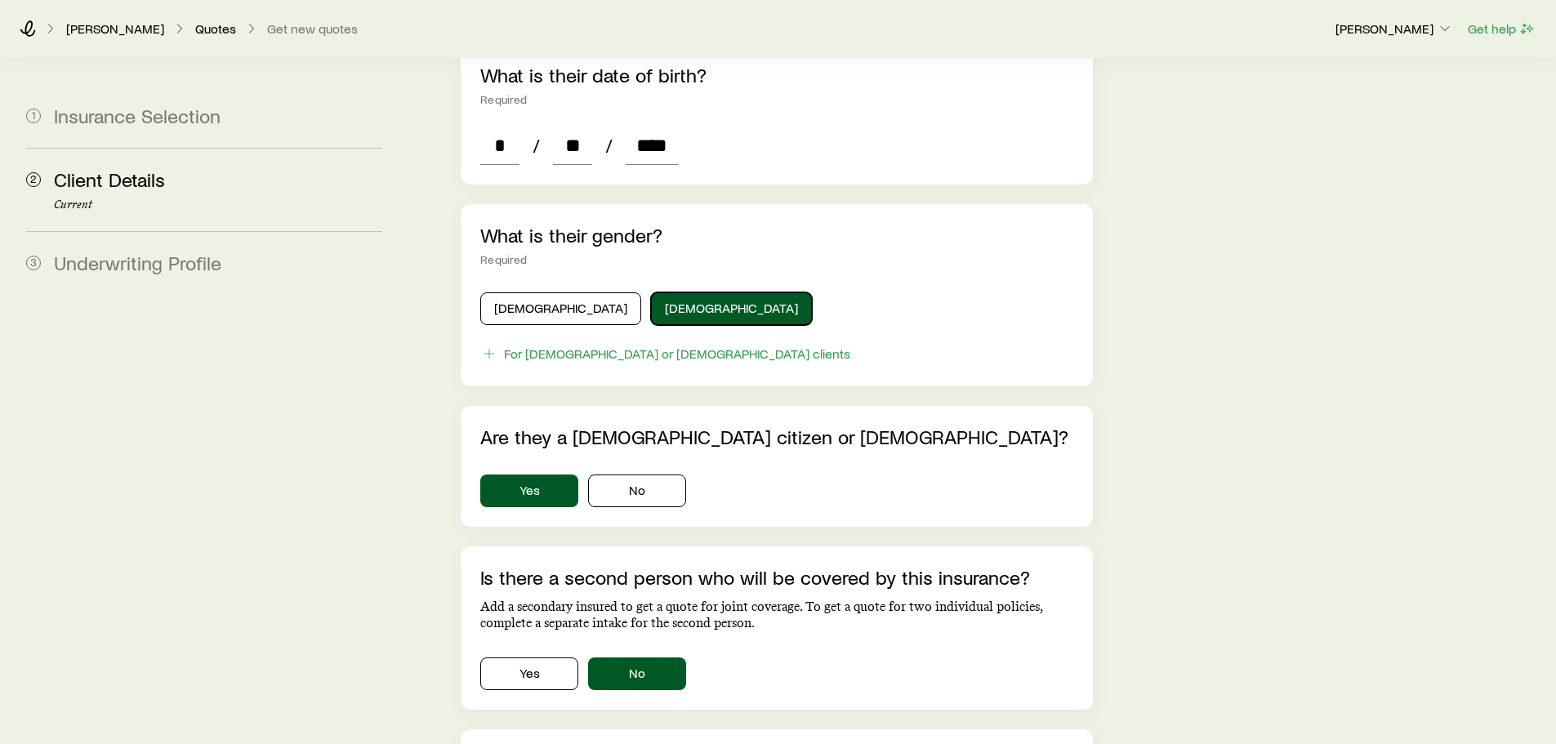
scroll to position [1018, 0]
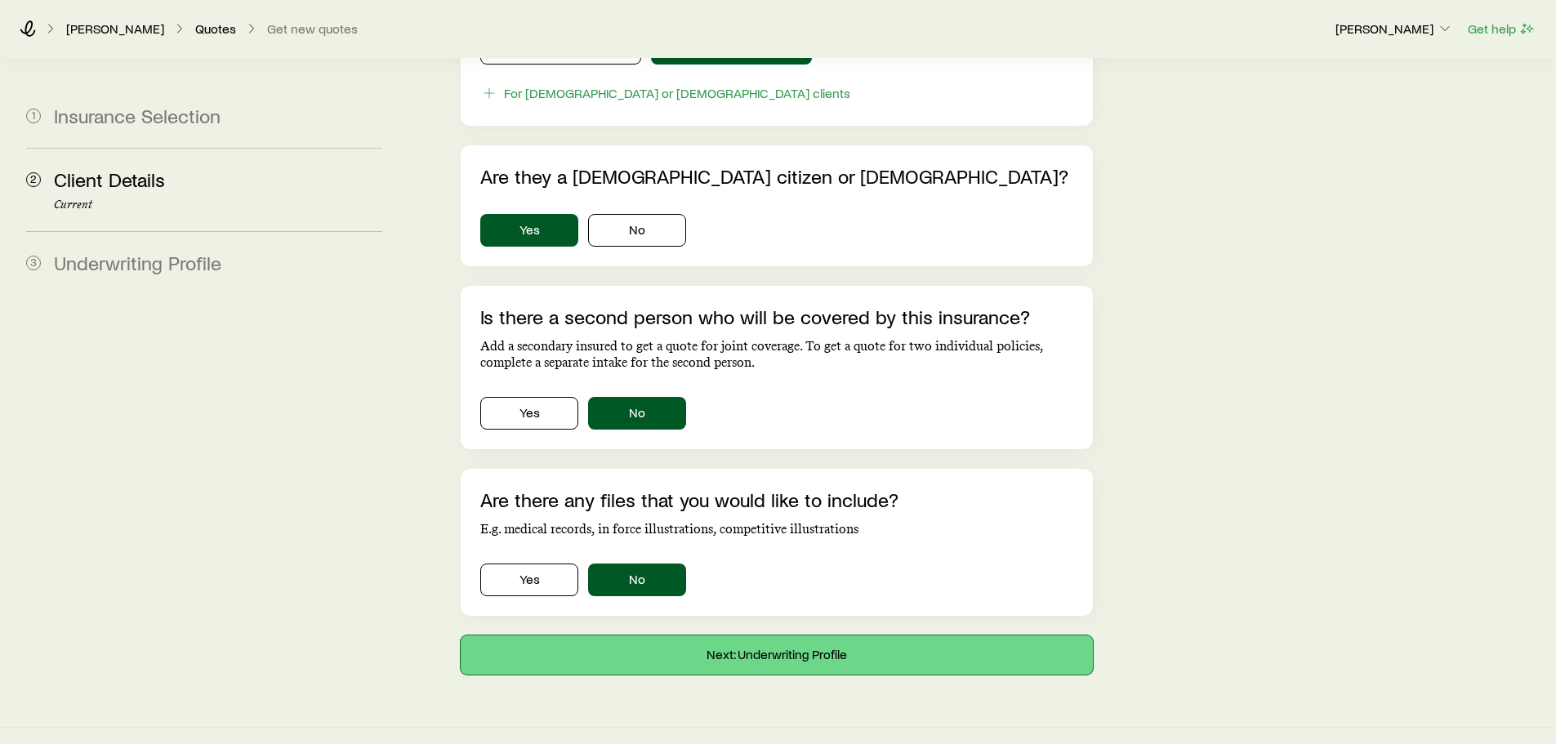
click at [684, 635] on button "Next: Underwriting Profile" at bounding box center [776, 654] width 631 height 39
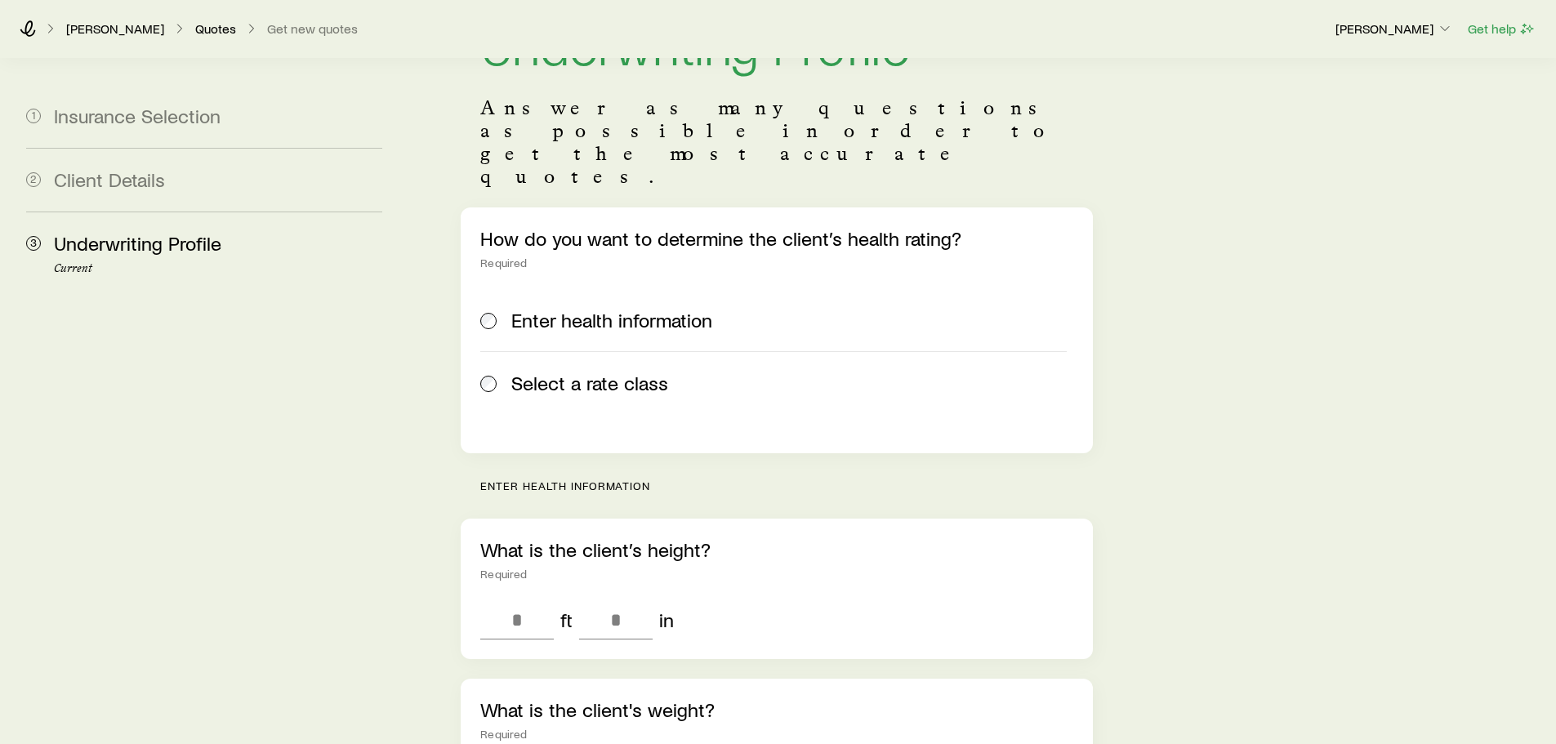
scroll to position [82, 0]
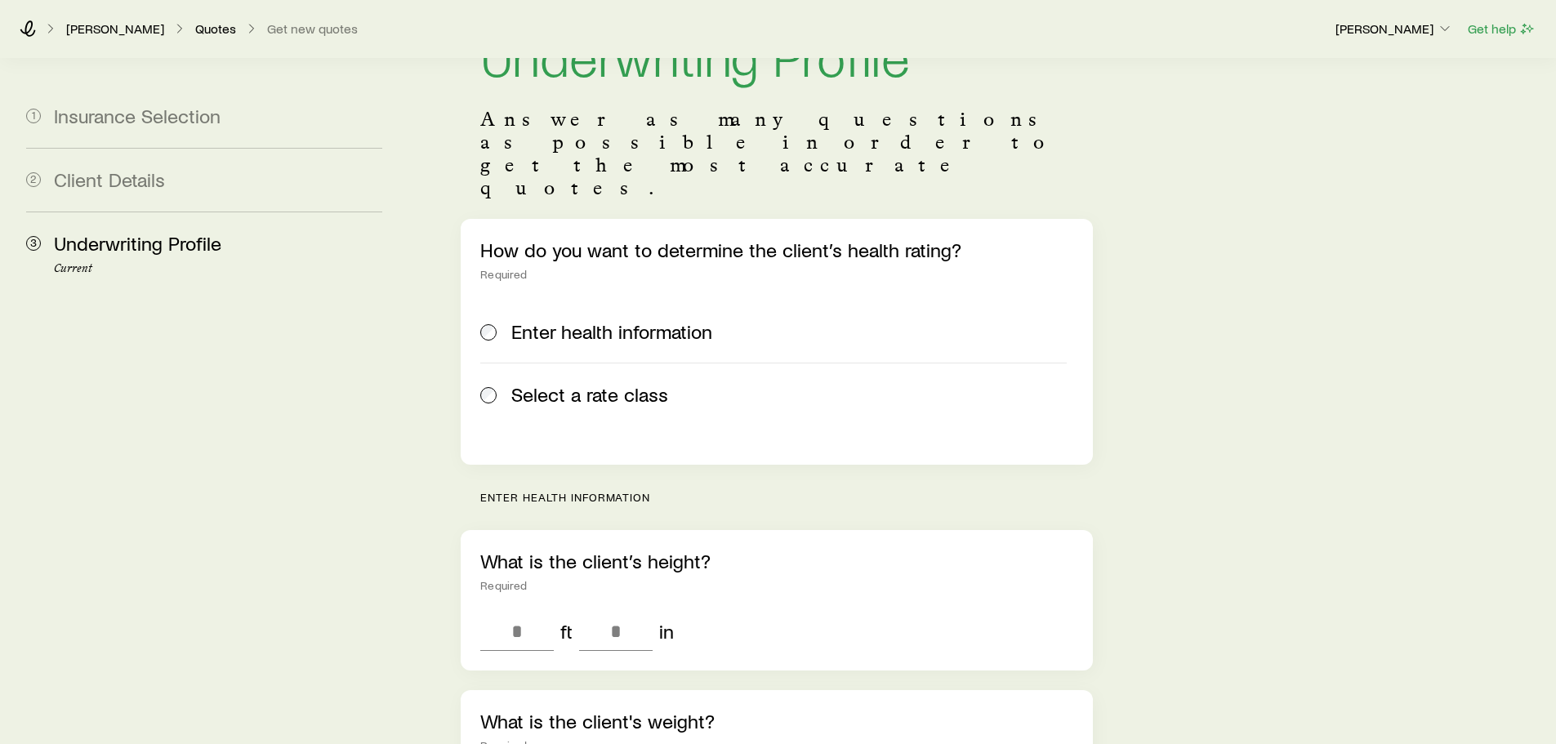
click at [612, 383] on span "Select a rate class" at bounding box center [589, 394] width 157 height 23
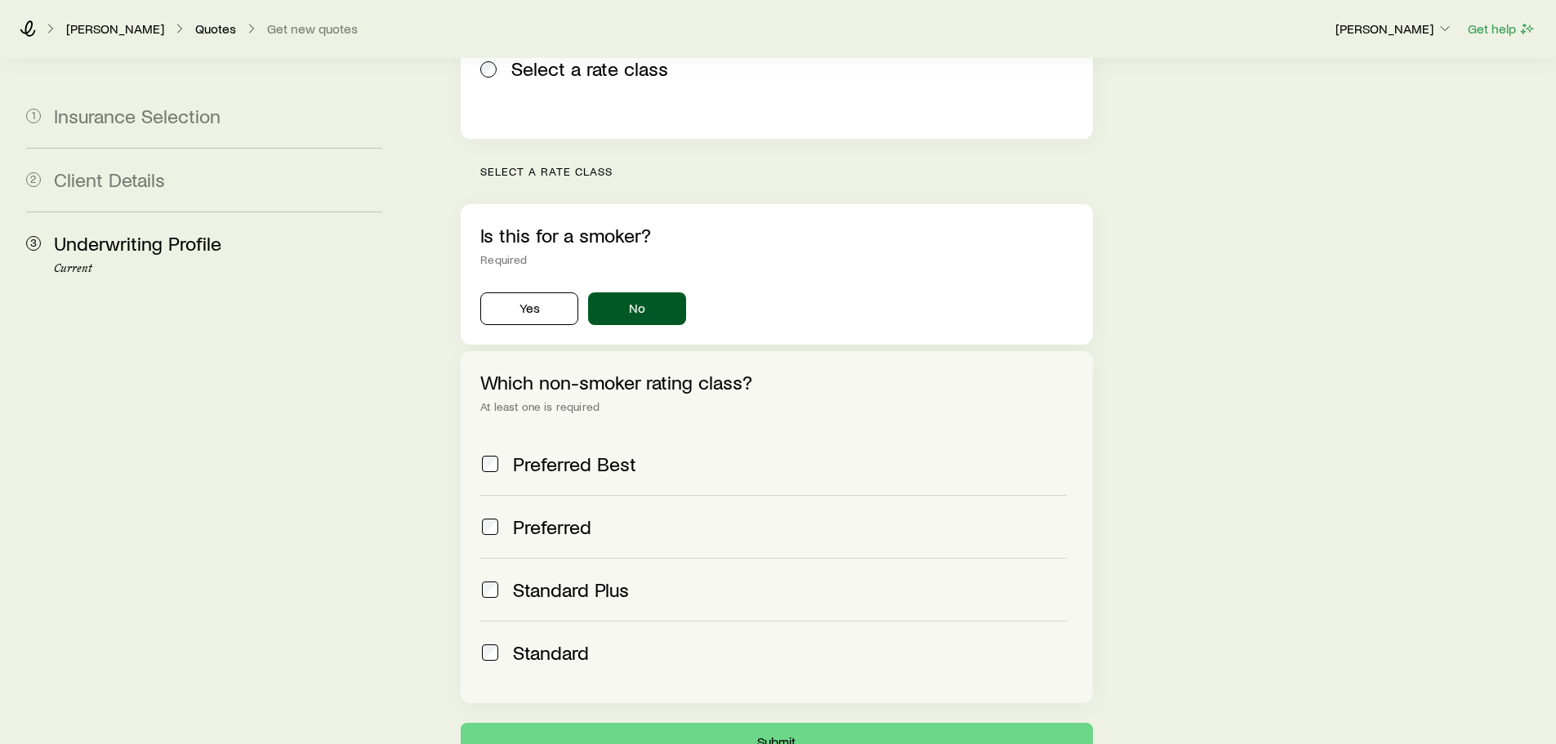
scroll to position [408, 0]
click at [567, 452] on span "Preferred Best" at bounding box center [574, 463] width 123 height 23
click at [718, 722] on button "Submit" at bounding box center [776, 741] width 631 height 39
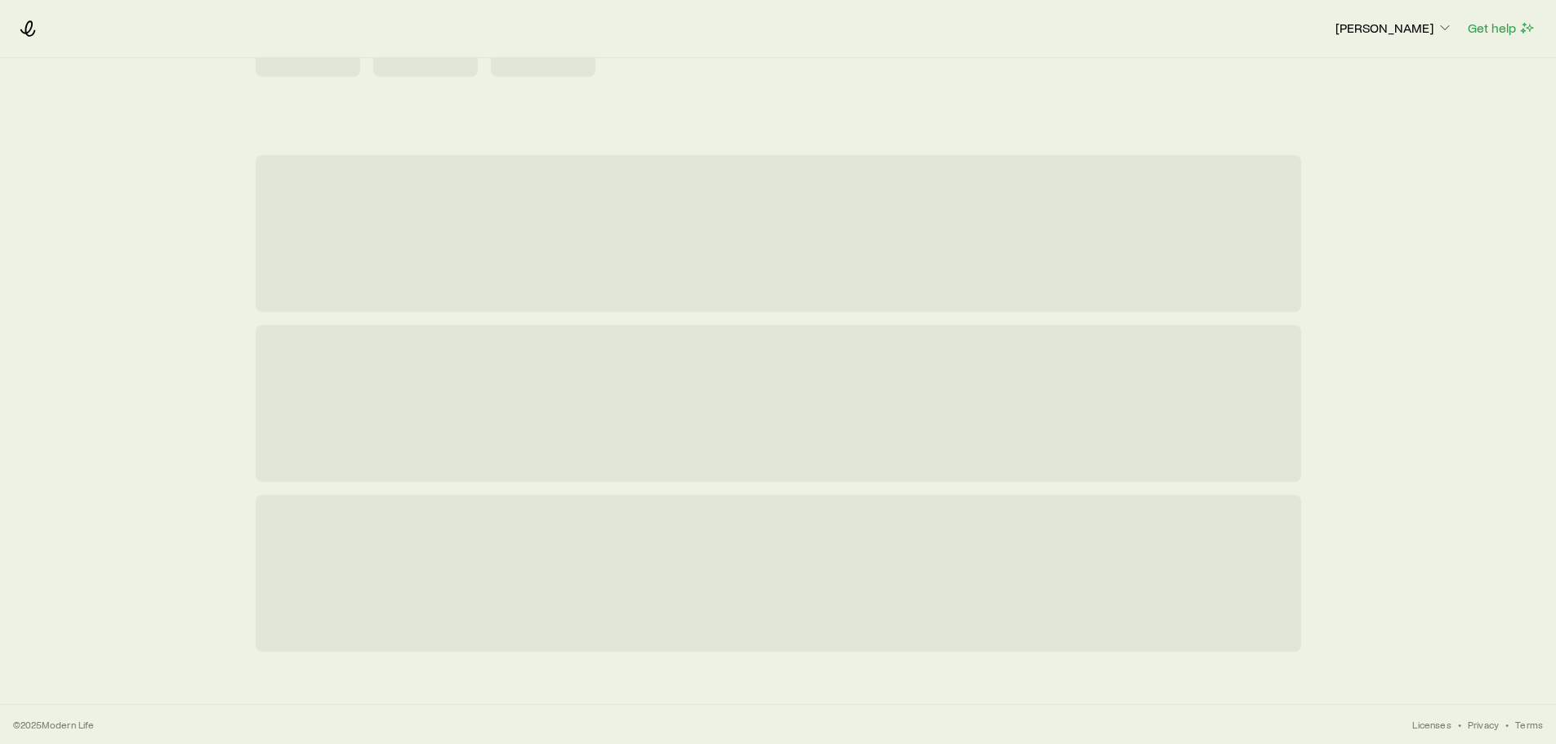
scroll to position [0, 0]
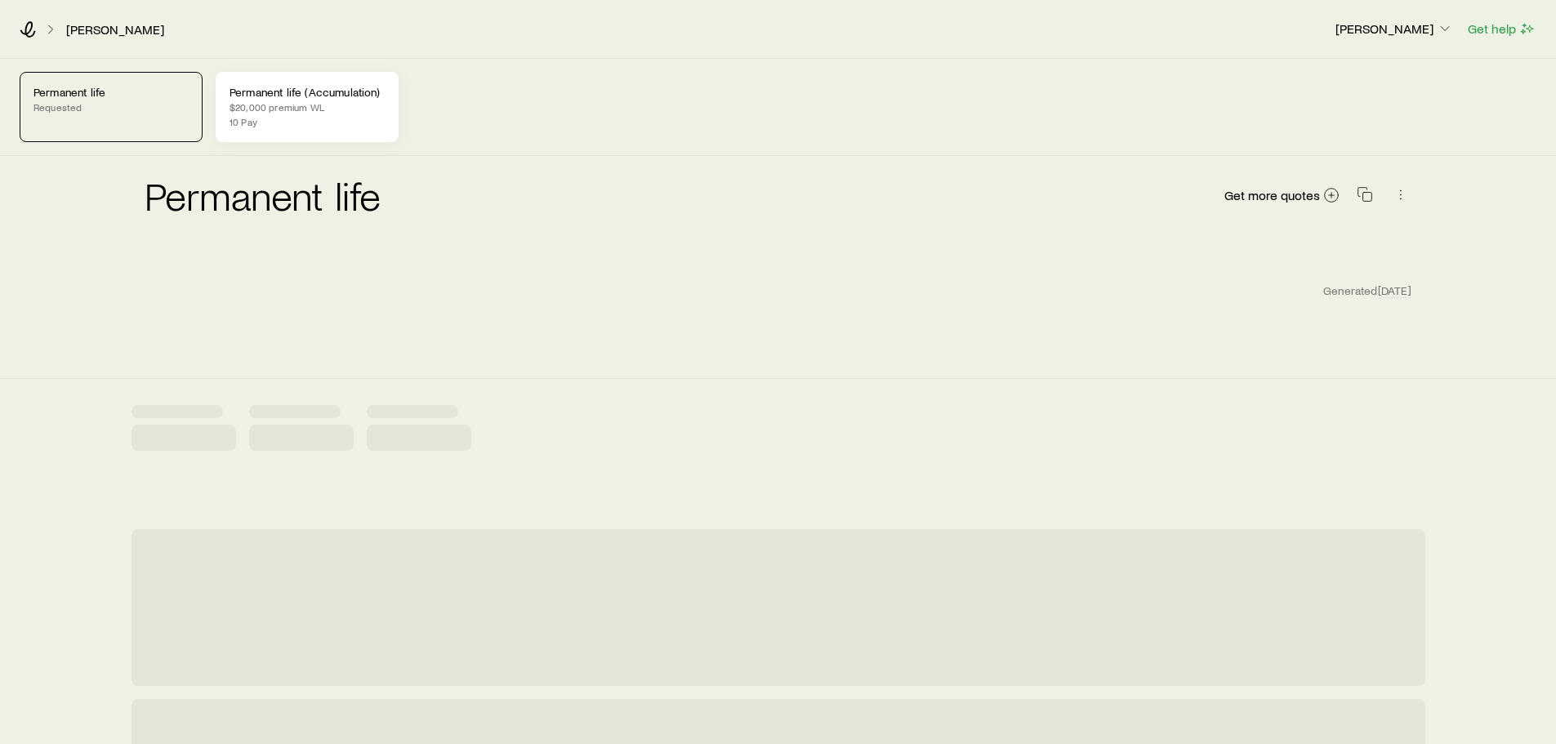
click at [318, 93] on p "Permanent life (Accumulation)" at bounding box center [306, 92] width 155 height 13
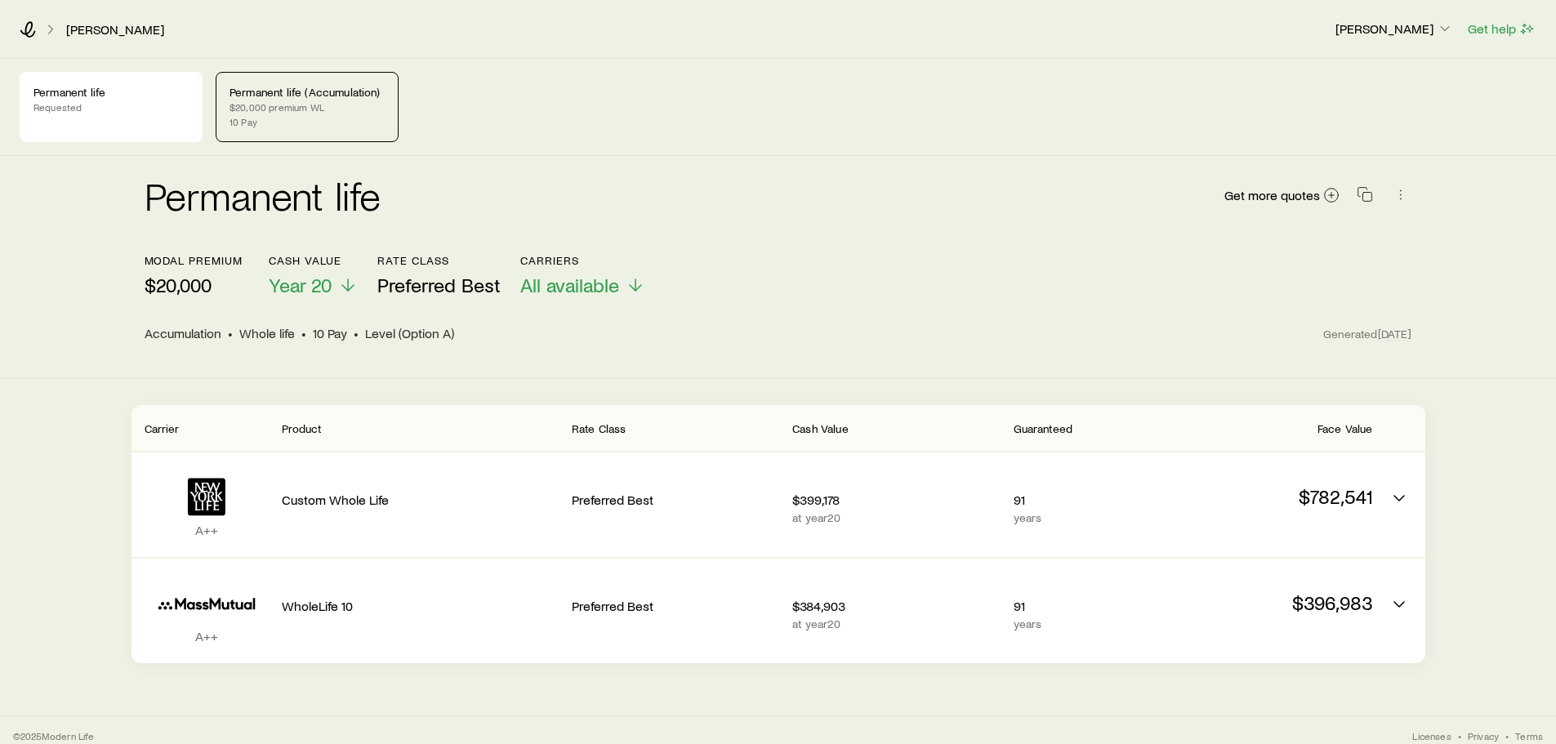
click at [318, 95] on p "Permanent life (Accumulation)" at bounding box center [306, 92] width 155 height 13
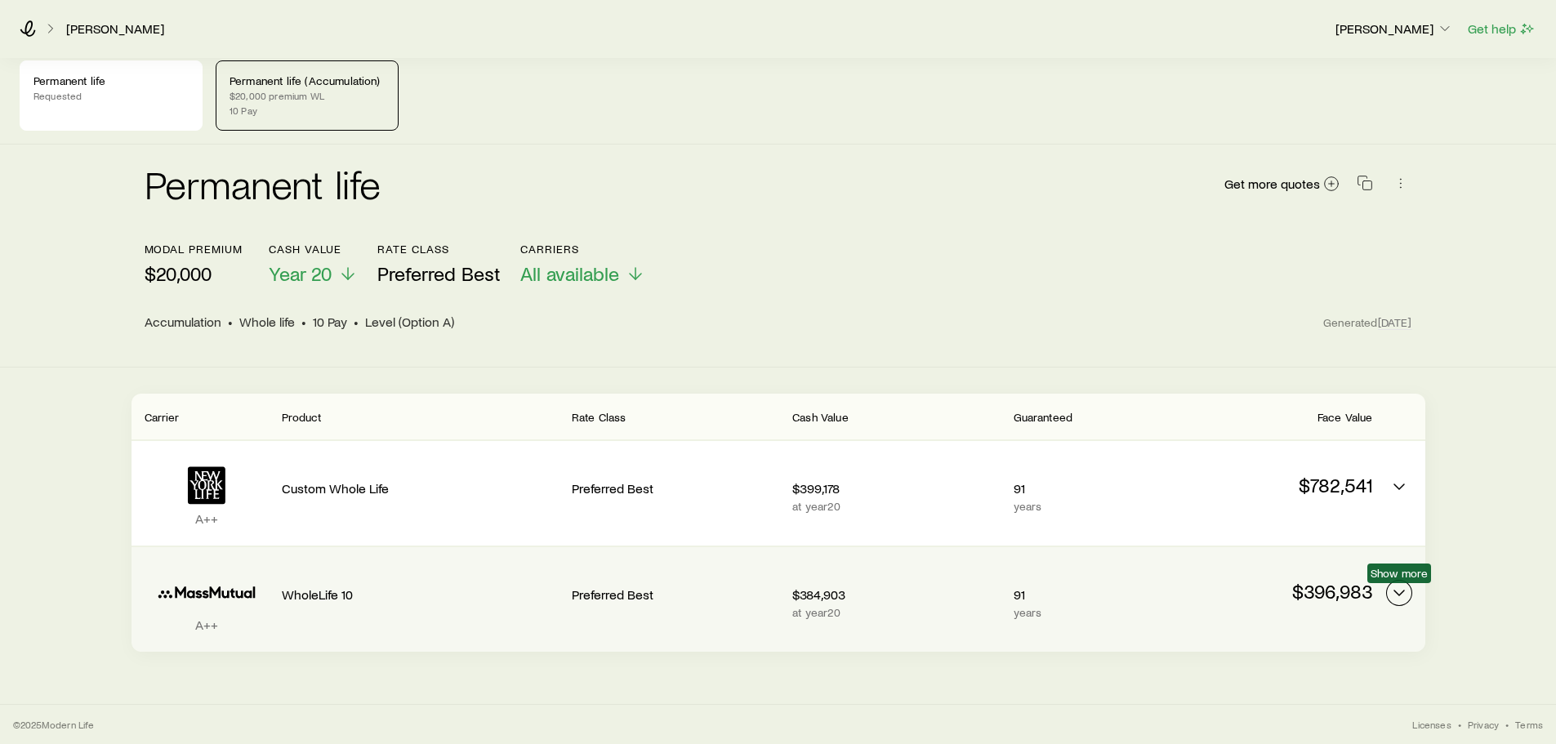
click at [1398, 592] on icon "Permanent quotes" at bounding box center [1399, 593] width 20 height 20
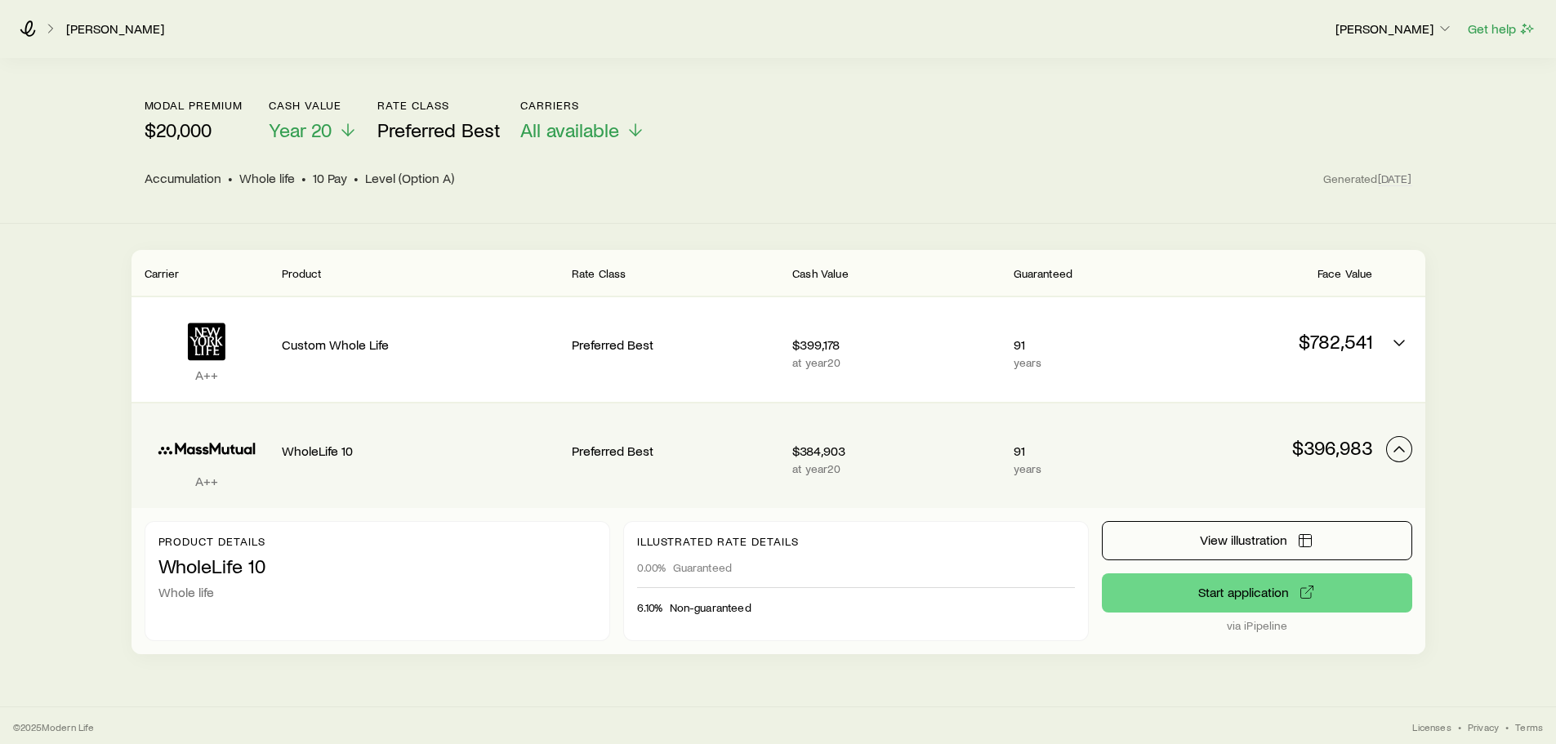
scroll to position [76, 0]
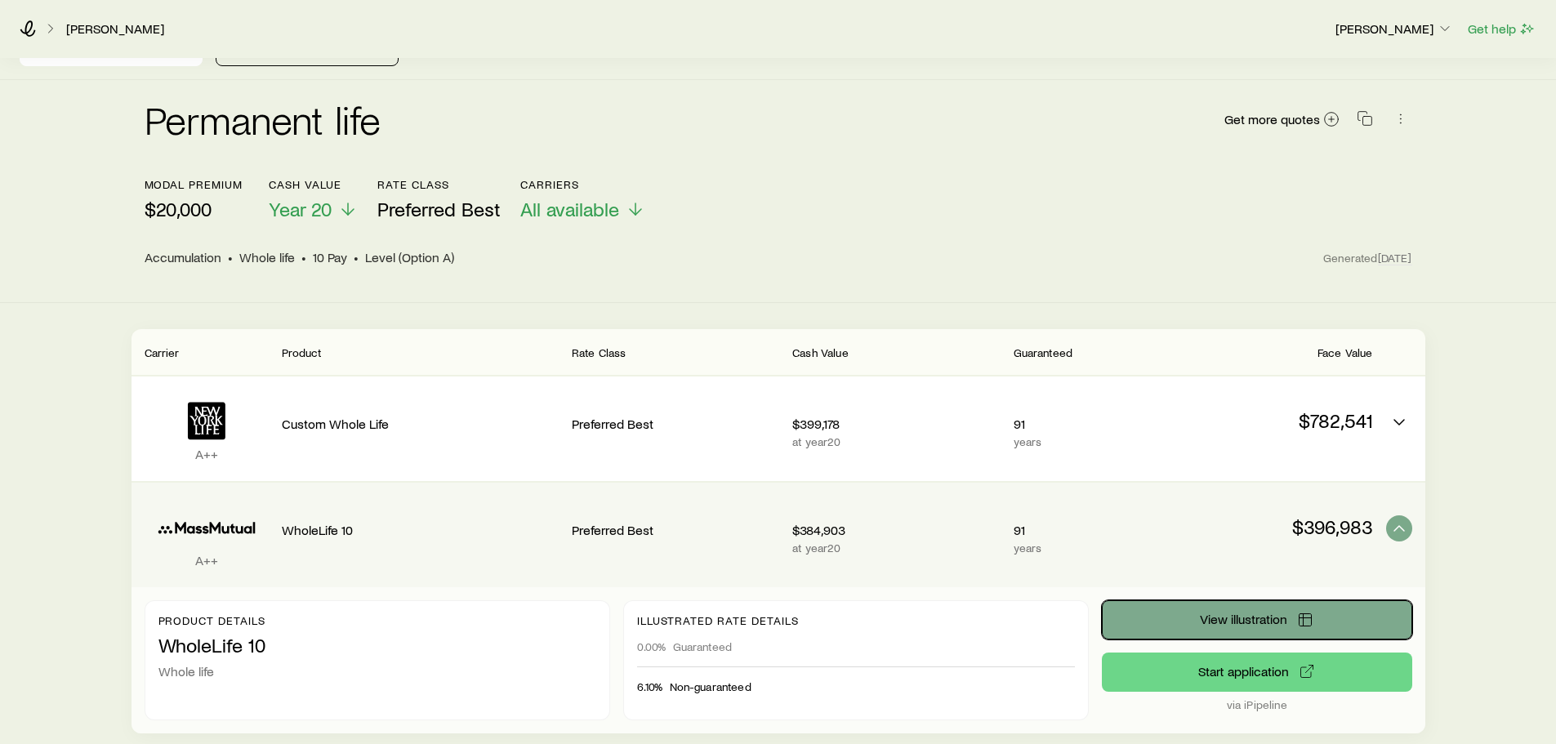
click at [1261, 608] on button "View illustration" at bounding box center [1257, 619] width 310 height 39
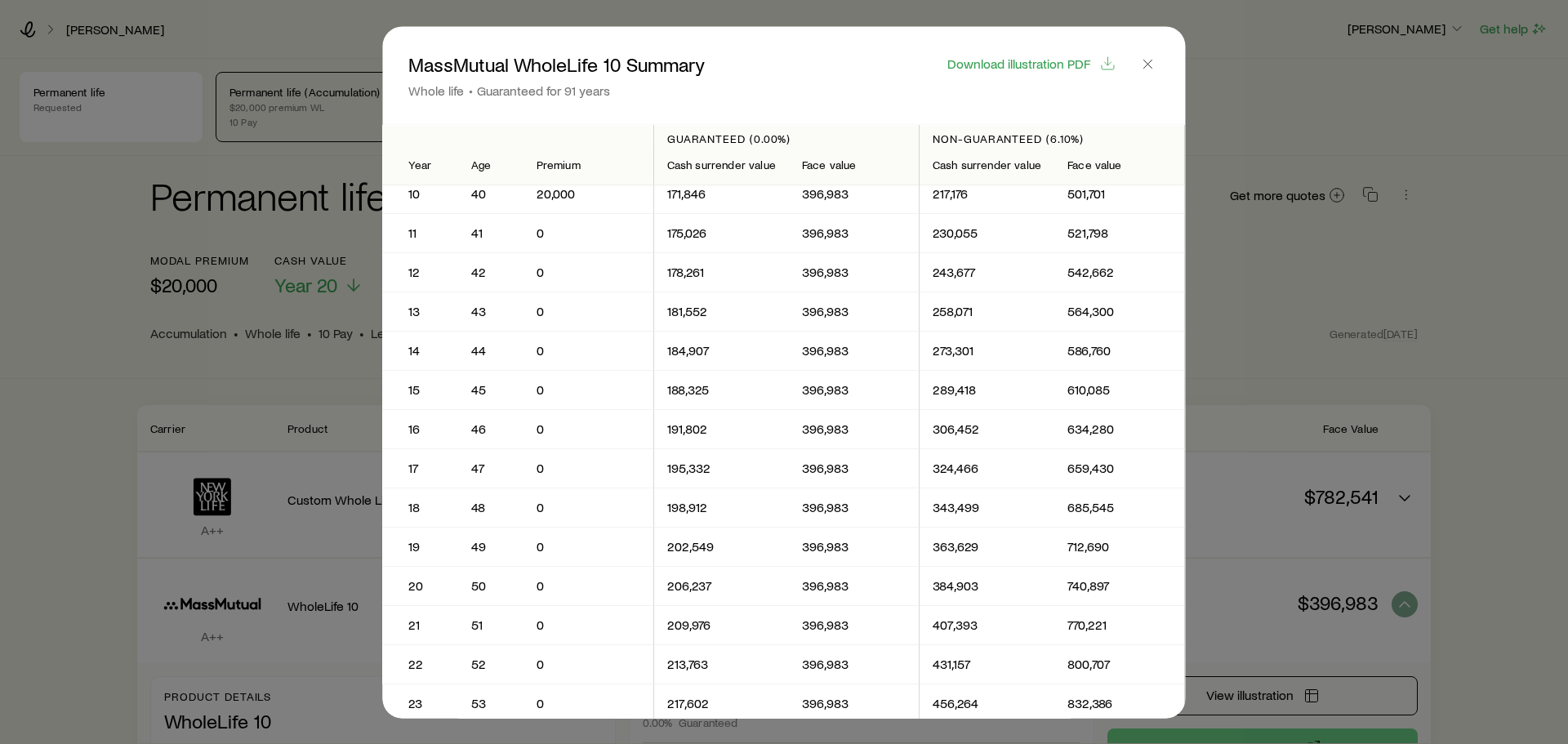
scroll to position [408, 0]
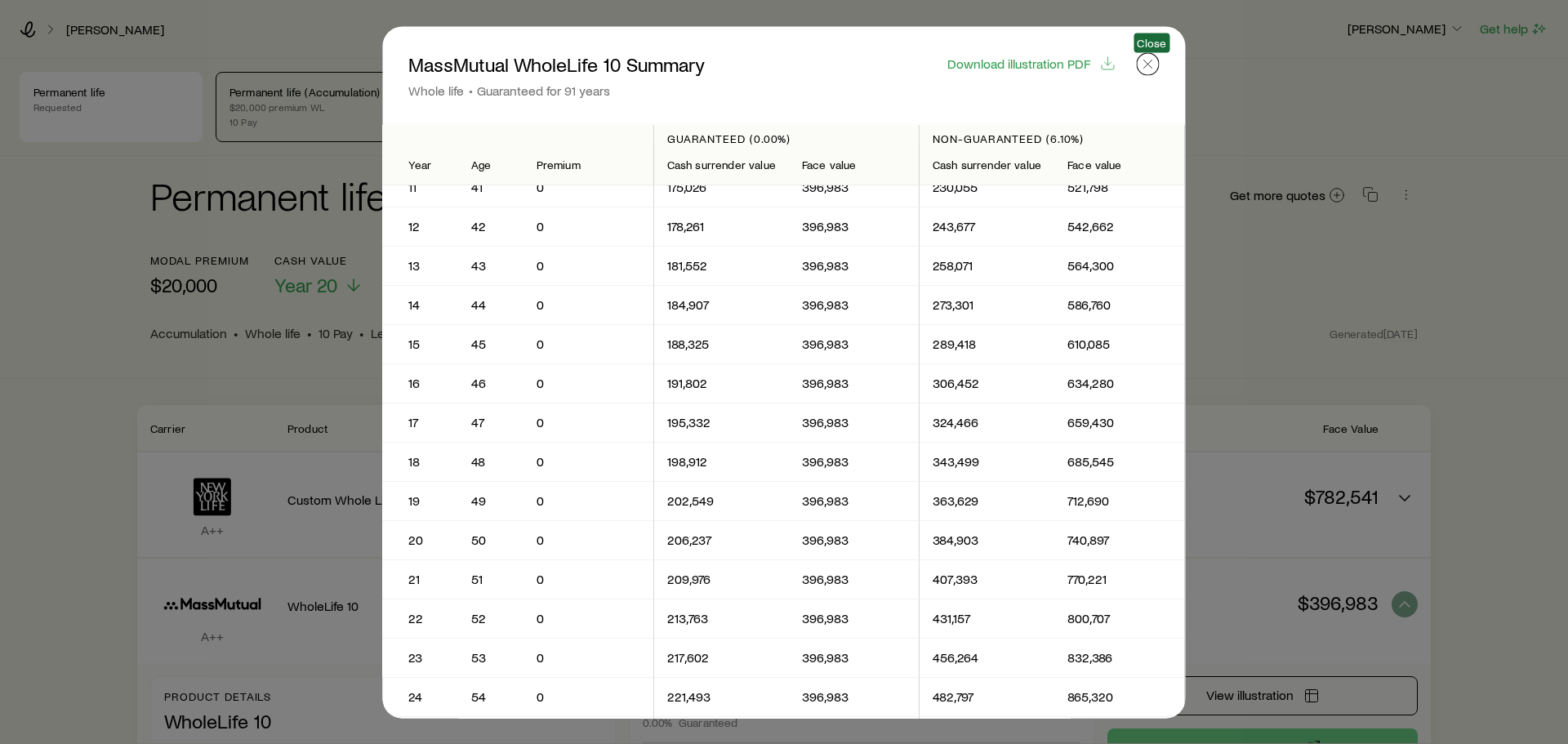
click at [1155, 65] on icon "button" at bounding box center [1148, 64] width 16 height 16
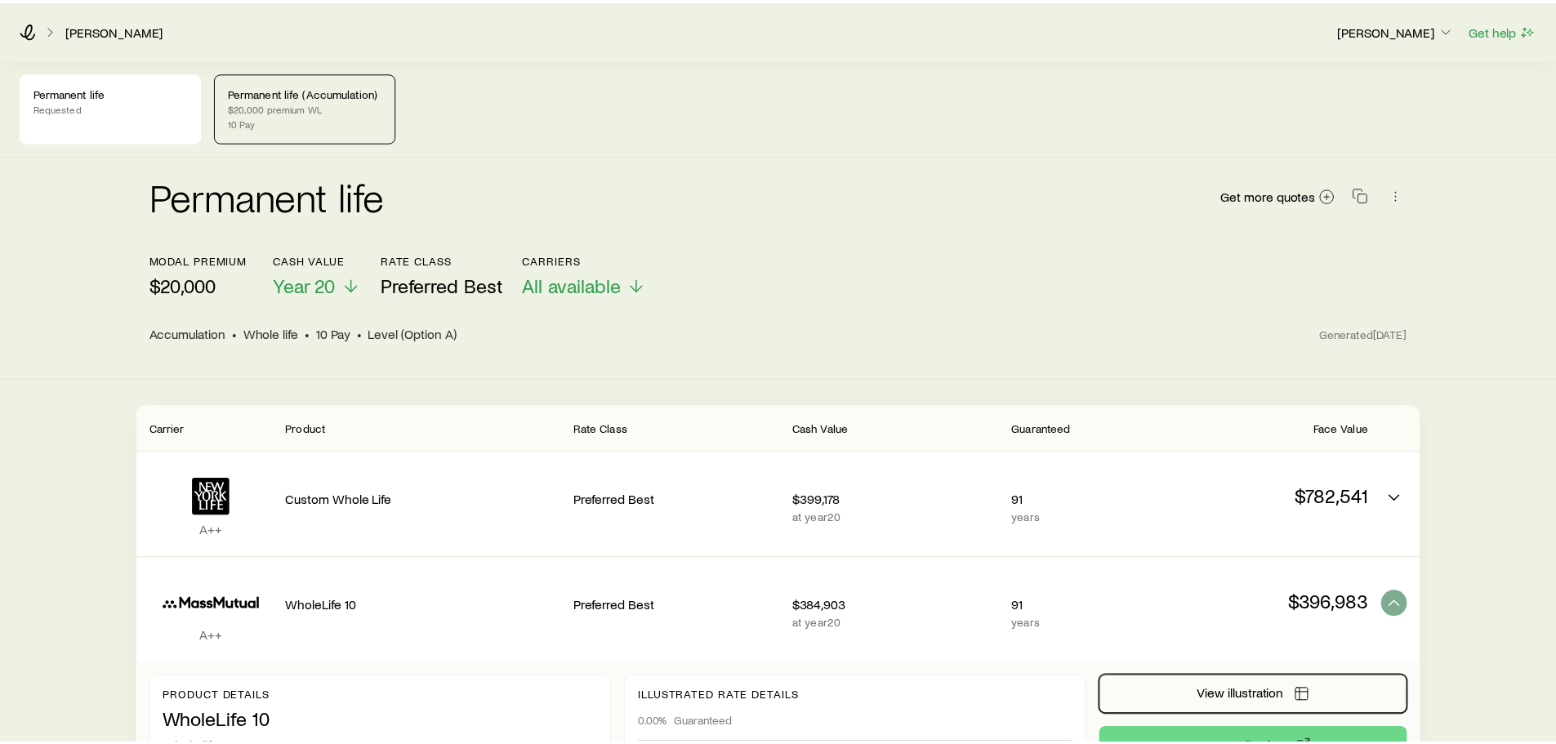
scroll to position [76, 0]
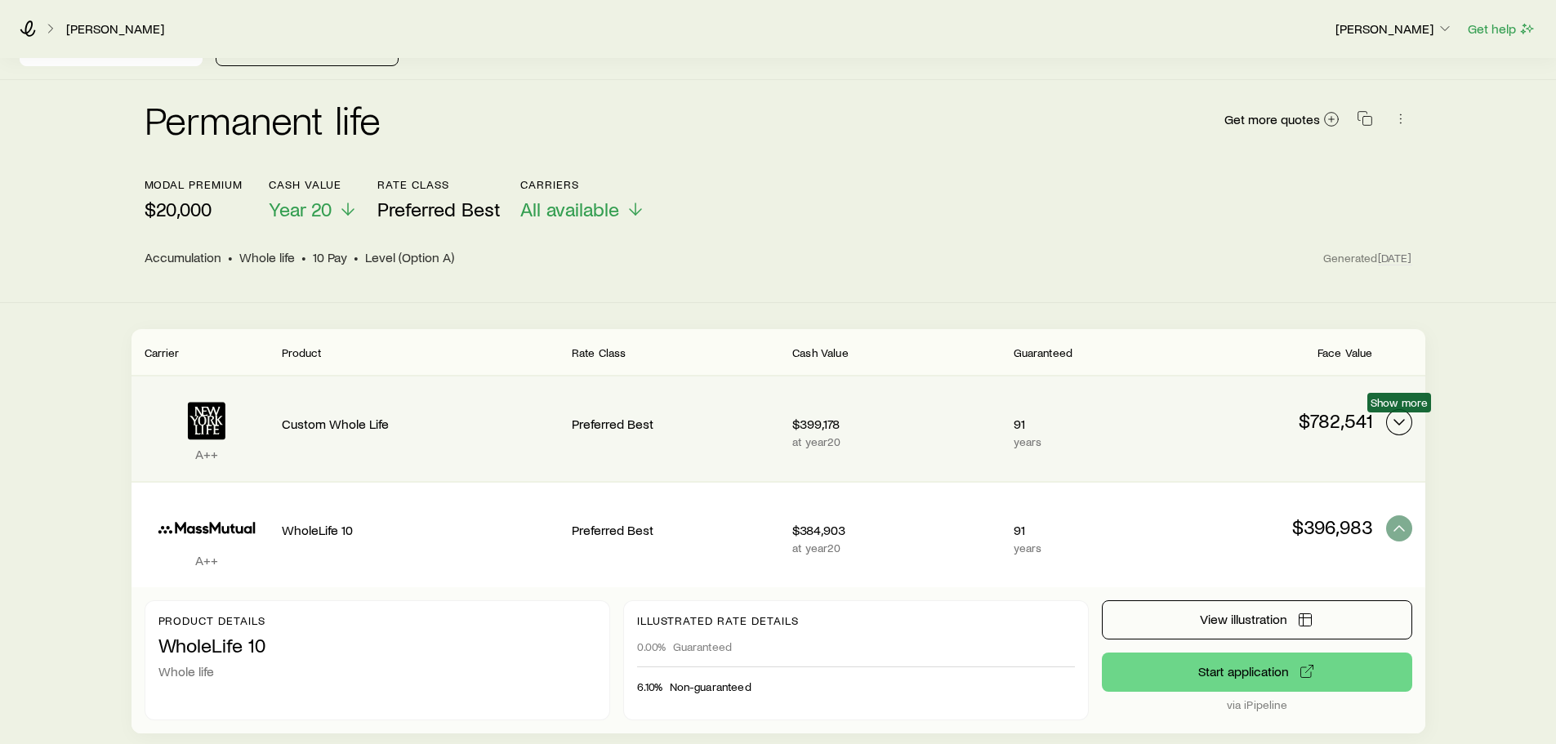
click at [1391, 418] on icon "Permanent quotes" at bounding box center [1399, 422] width 20 height 20
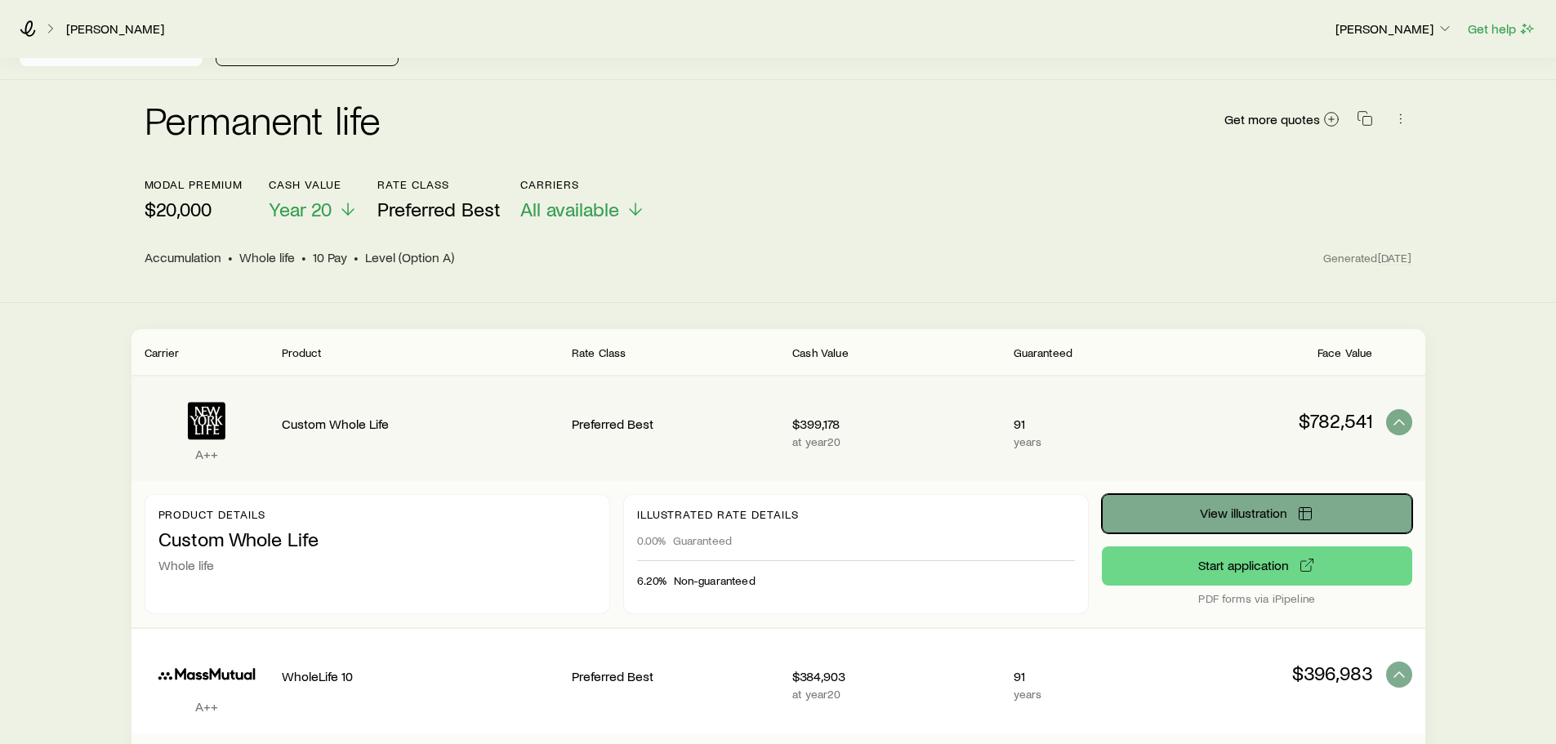
click at [1179, 516] on button "View illustration" at bounding box center [1257, 513] width 310 height 39
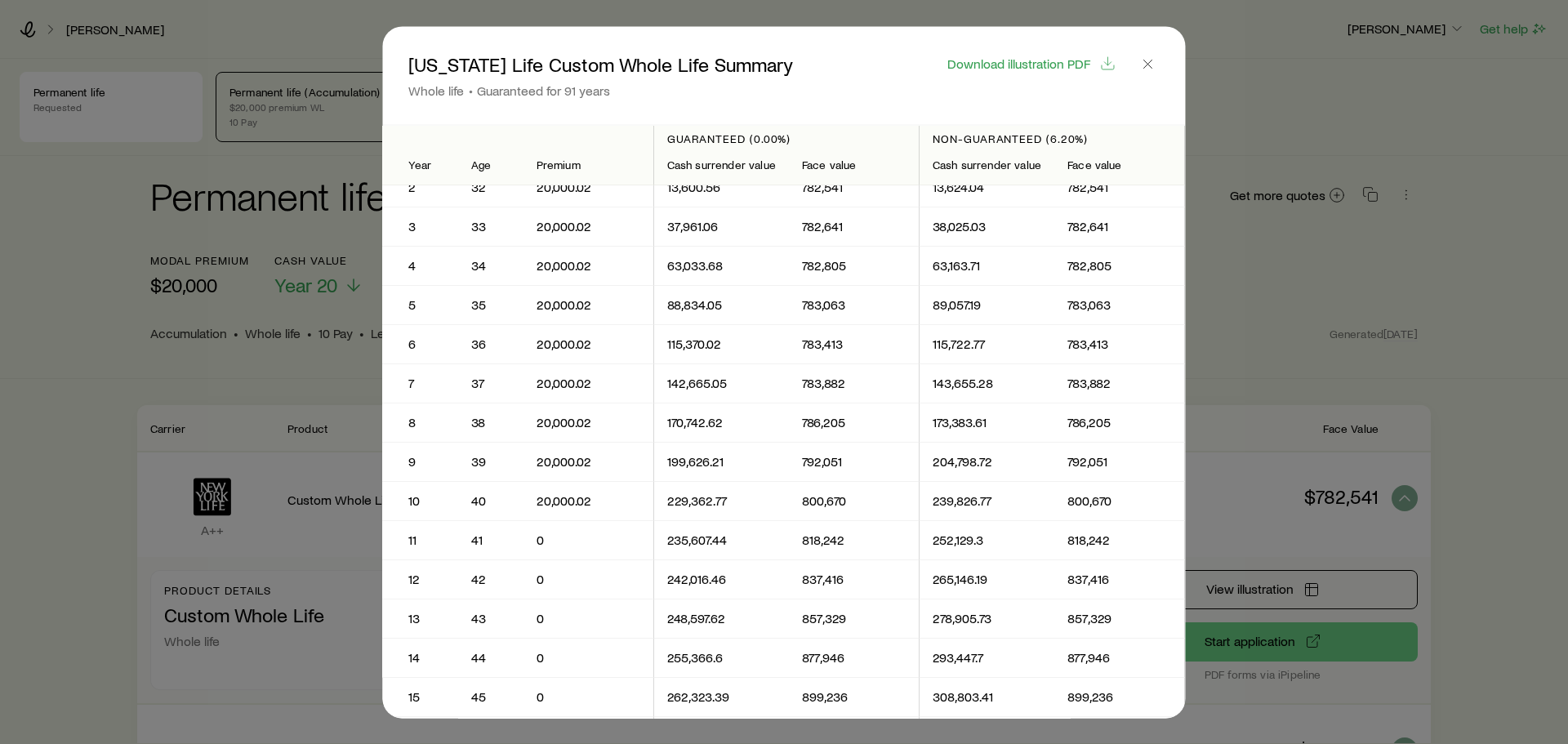
scroll to position [0, 0]
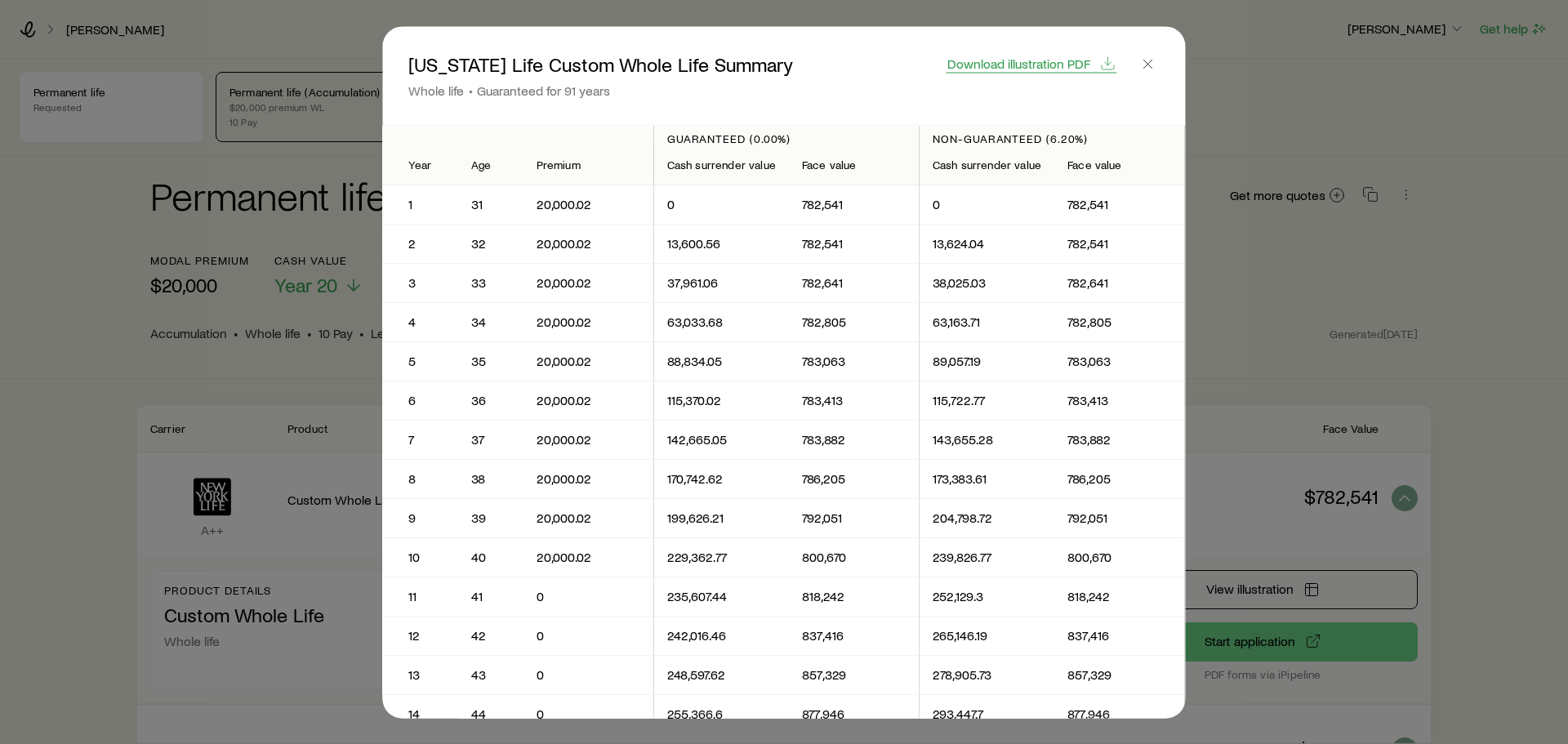
click at [1062, 61] on span "Download illustration PDF" at bounding box center [1018, 62] width 143 height 13
click at [1155, 56] on icon "button" at bounding box center [1148, 64] width 16 height 16
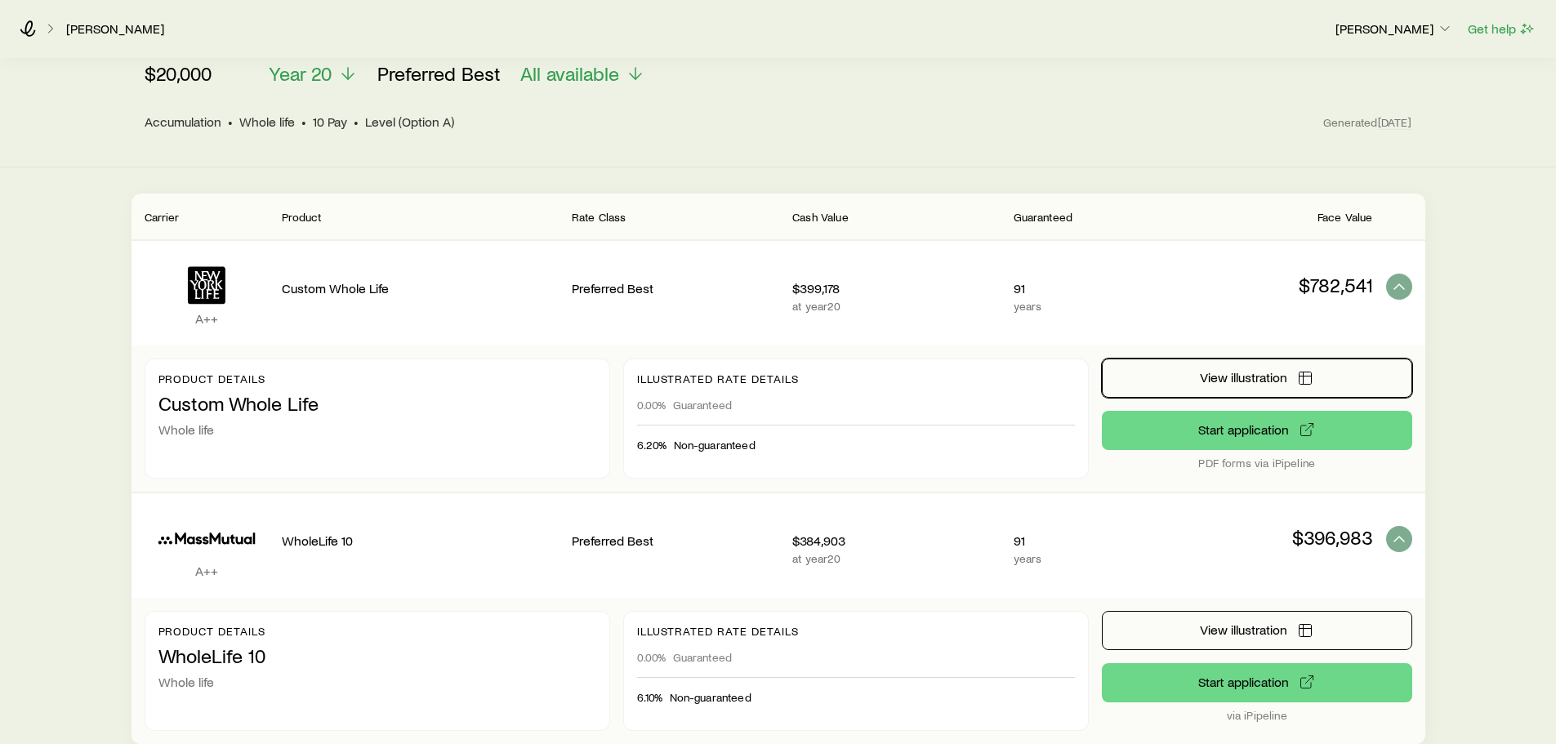
scroll to position [239, 0]
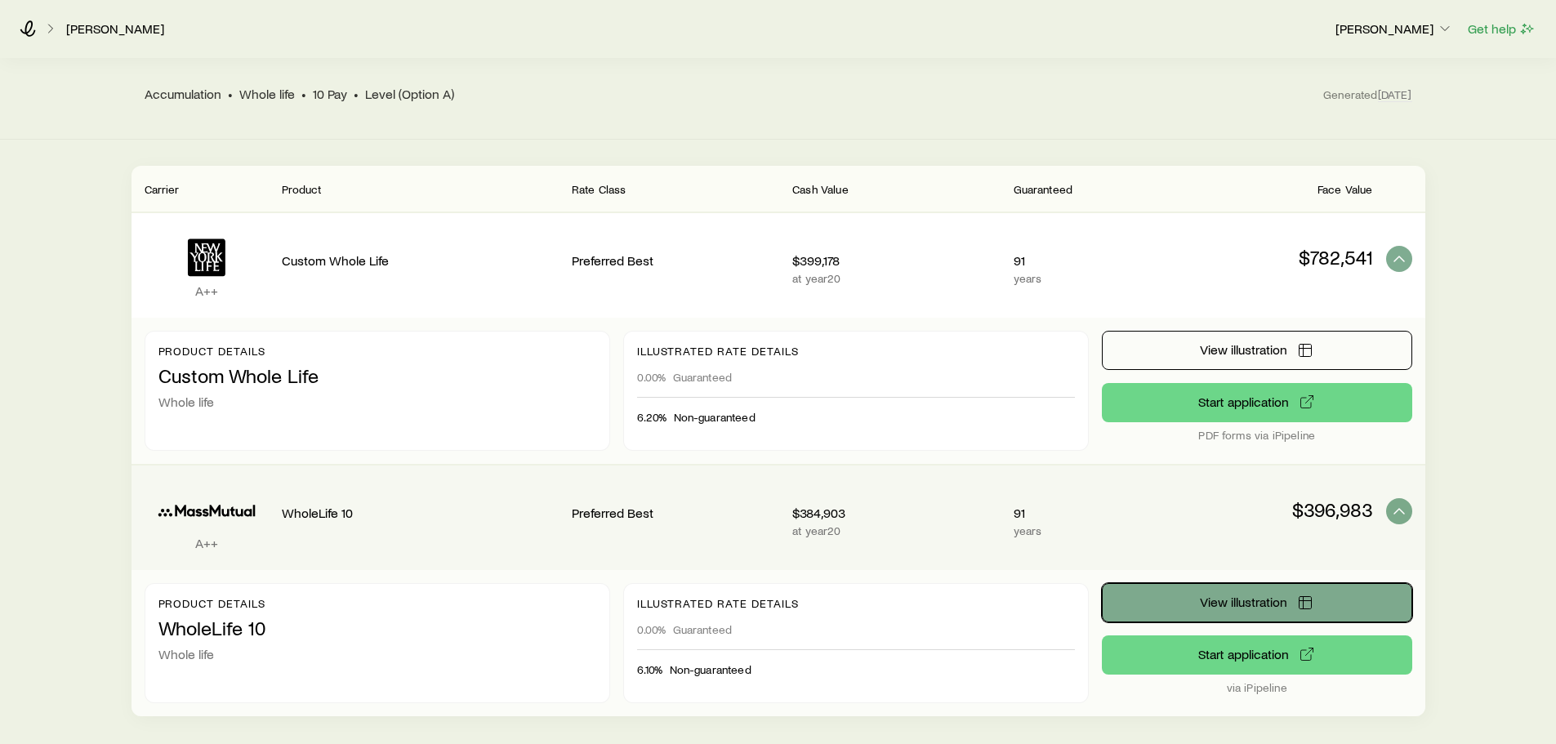
click at [1221, 610] on button "View illustration" at bounding box center [1257, 602] width 310 height 39
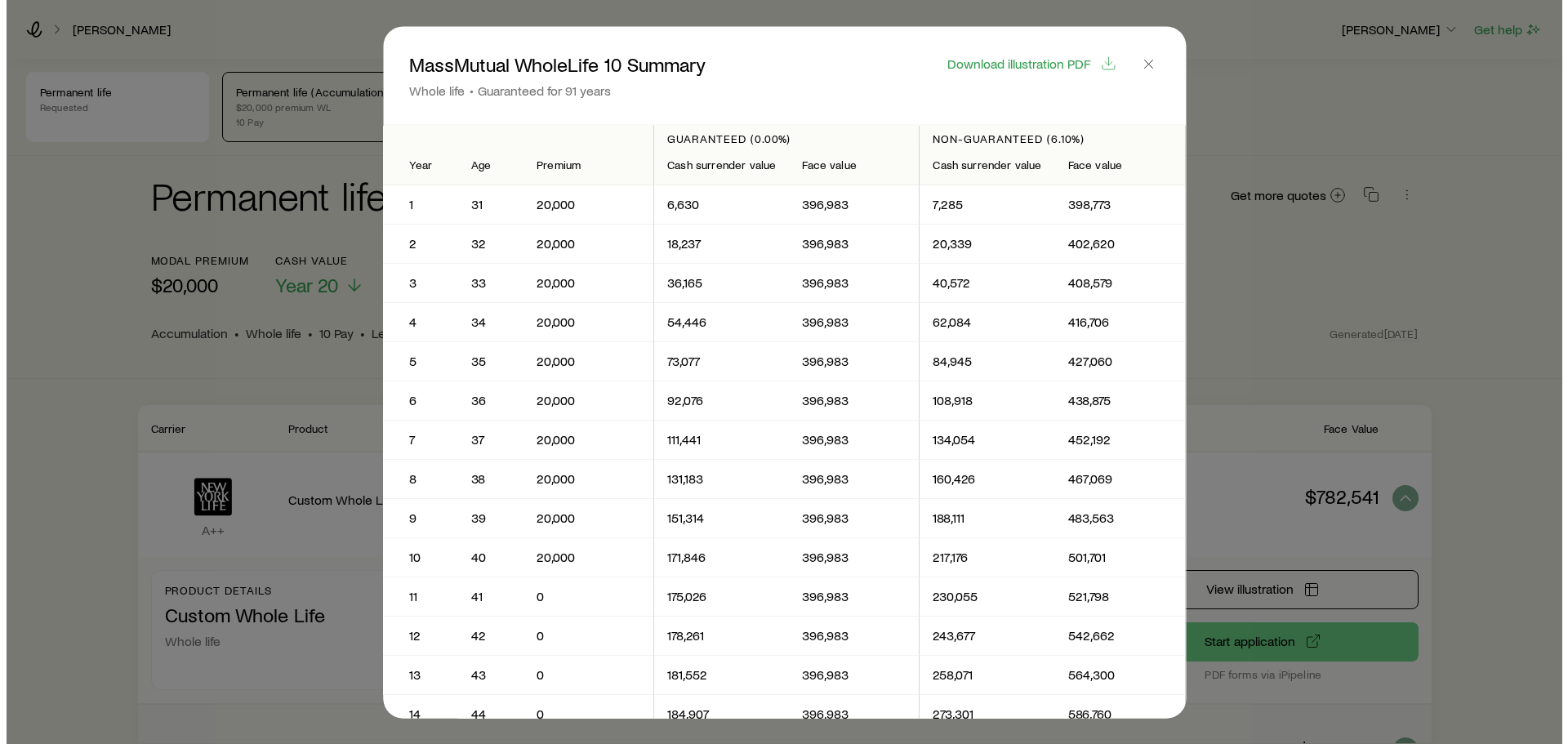
scroll to position [0, 0]
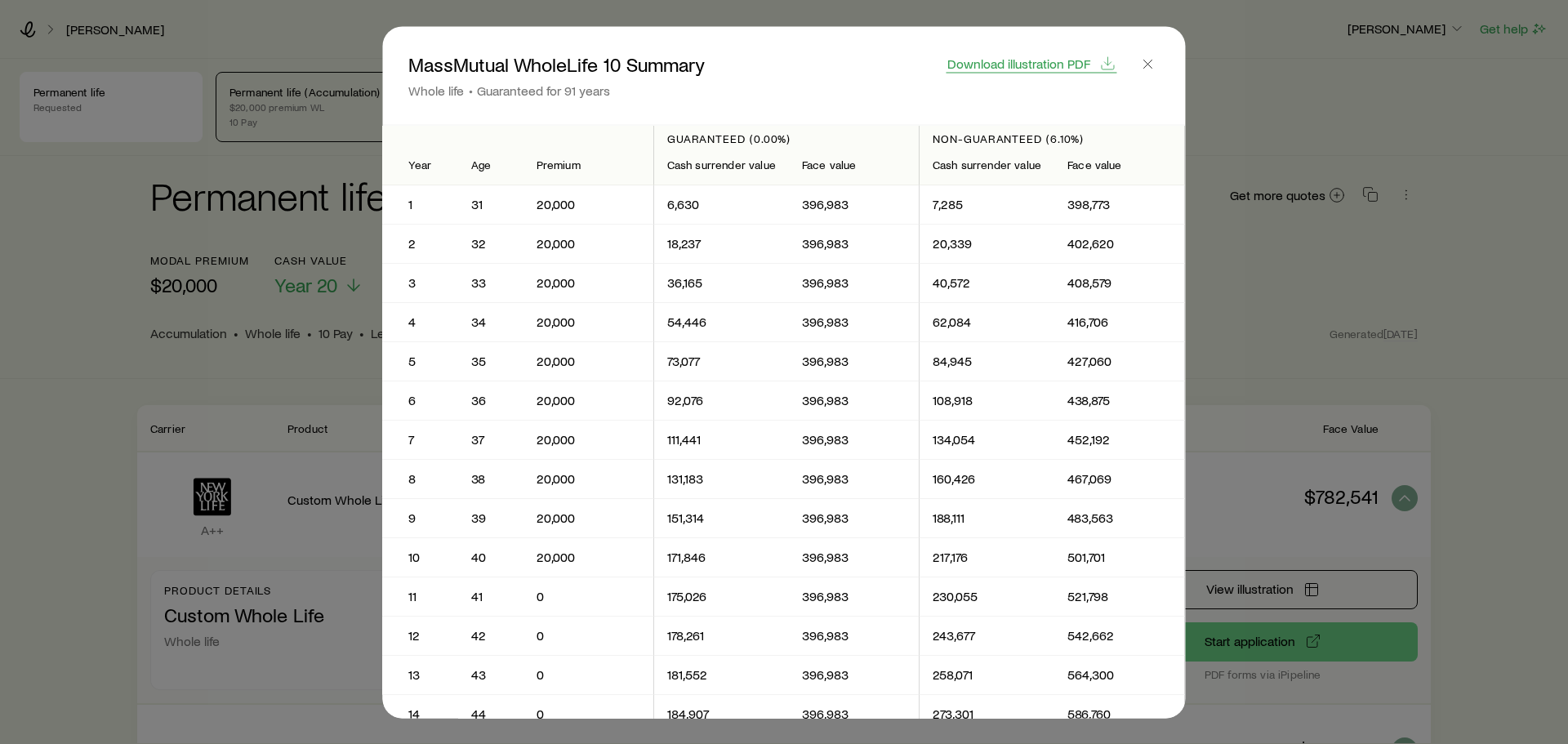
click at [977, 57] on span "Download illustration PDF" at bounding box center [1018, 62] width 143 height 13
